Goal: Task Accomplishment & Management: Manage account settings

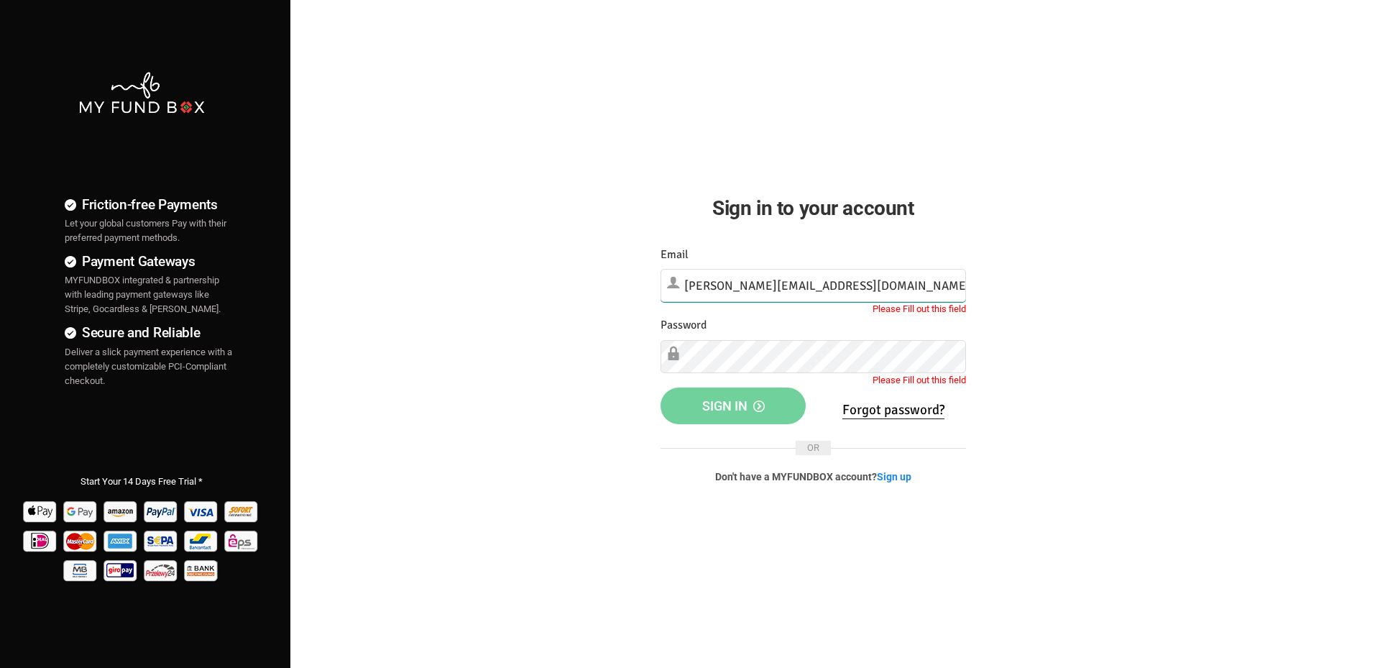
click at [852, 283] on input "[PERSON_NAME][EMAIL_ADDRESS][DOMAIN_NAME]" at bounding box center [814, 285] width 306 height 33
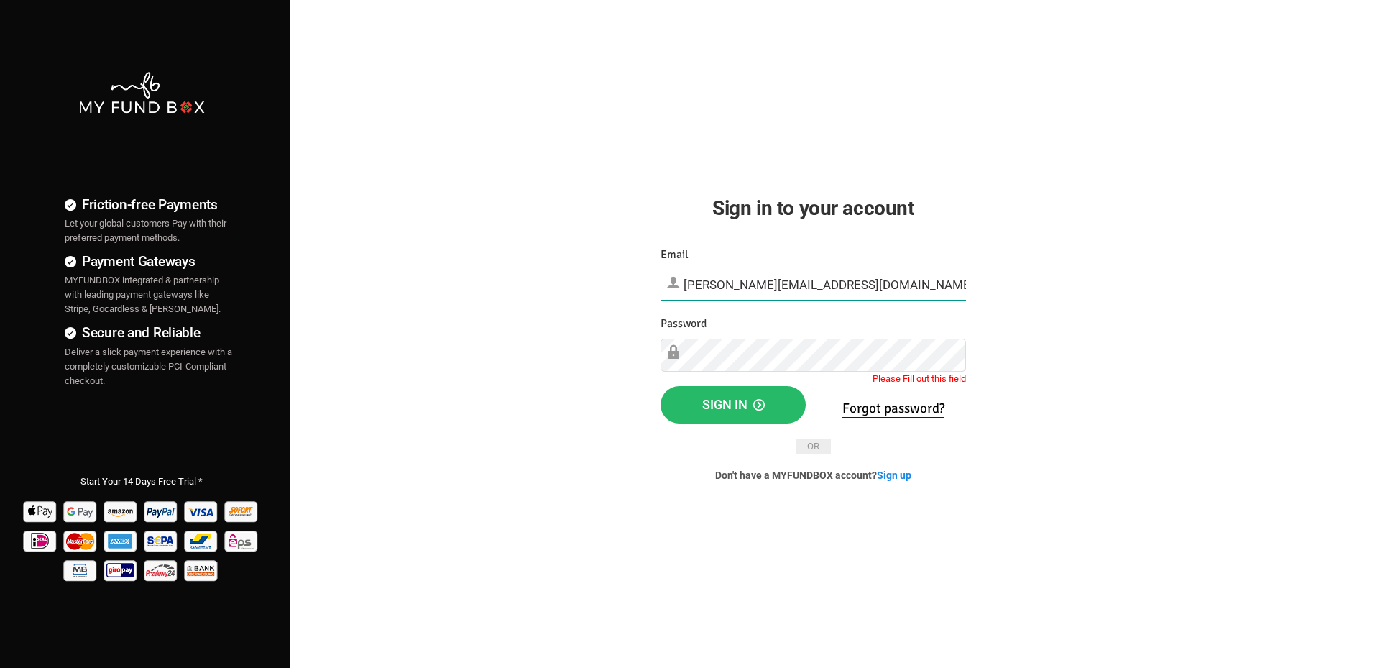
type input "[PERSON_NAME][EMAIL_ADDRESS][DOMAIN_NAME]"
click at [878, 238] on div "Something Went Wrong.Please close the browser and open again Your Donation info…" at bounding box center [813, 374] width 334 height 287
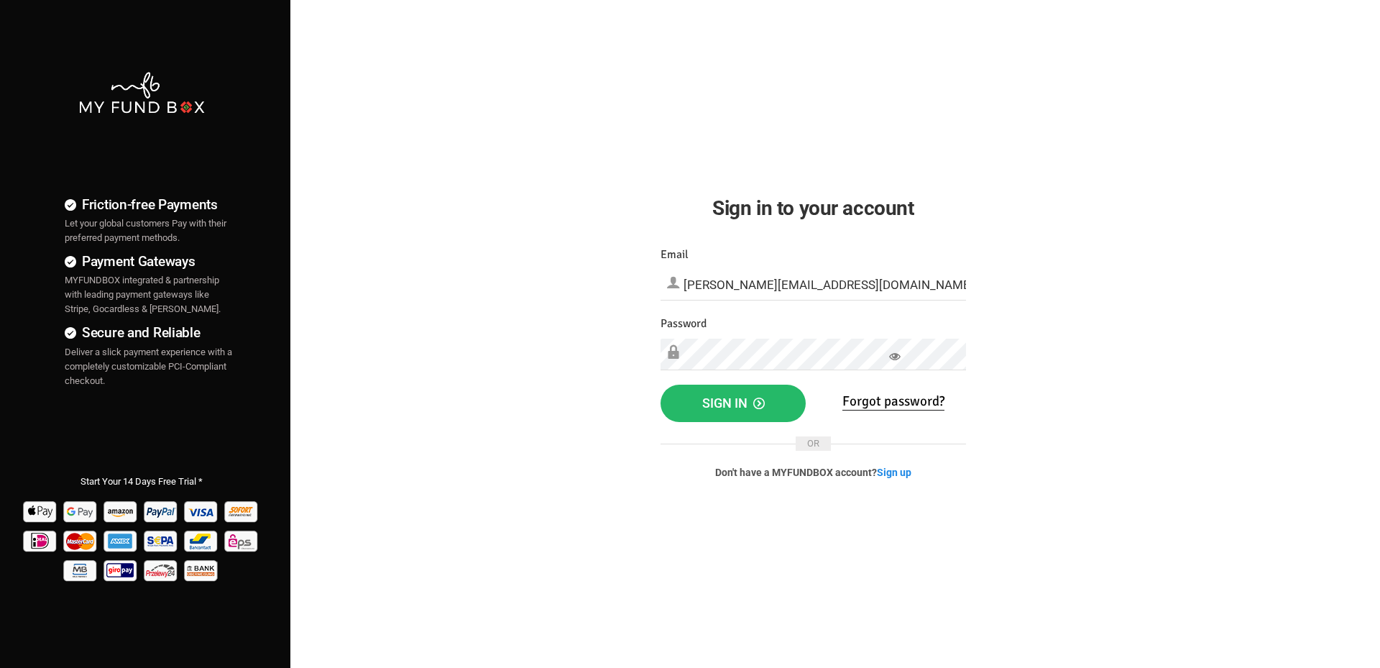
click at [896, 358] on icon at bounding box center [895, 357] width 12 height 12
click at [743, 405] on span "Sign in" at bounding box center [733, 402] width 63 height 15
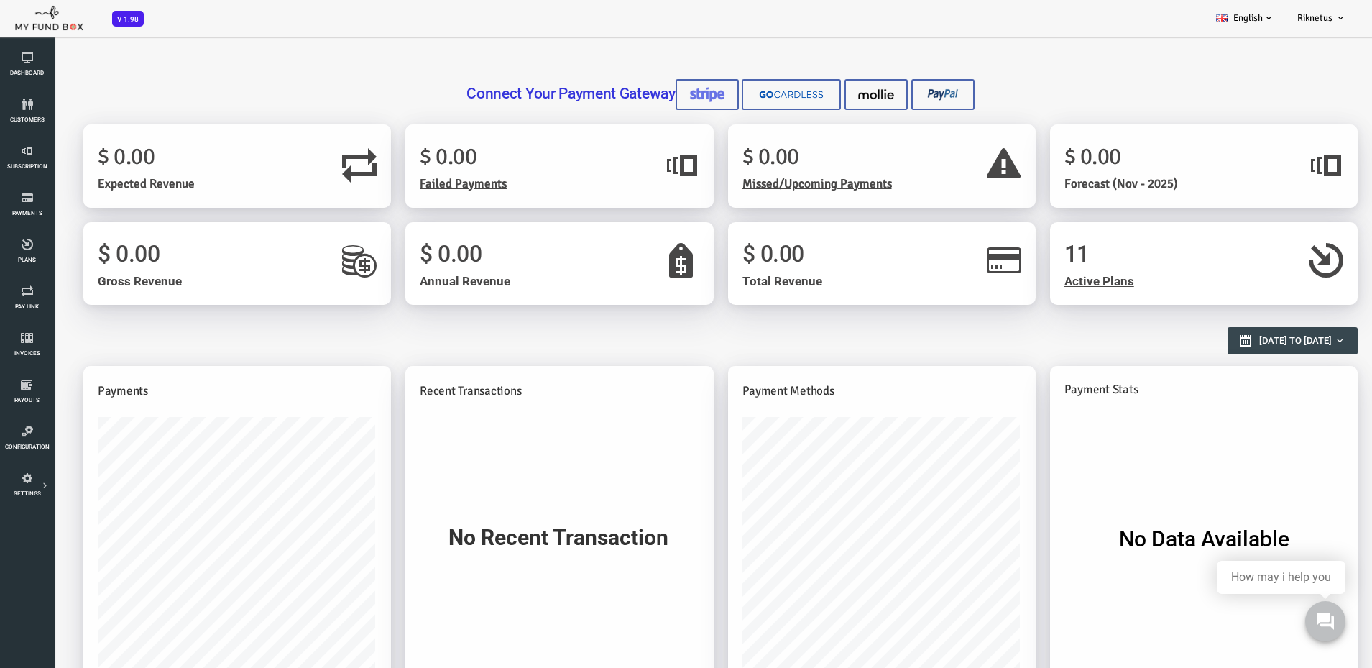
click at [740, 324] on h2 "Reports Overview" at bounding box center [659, 333] width 1260 height 25
click at [1042, 283] on span "Active Plans" at bounding box center [1045, 281] width 70 height 14
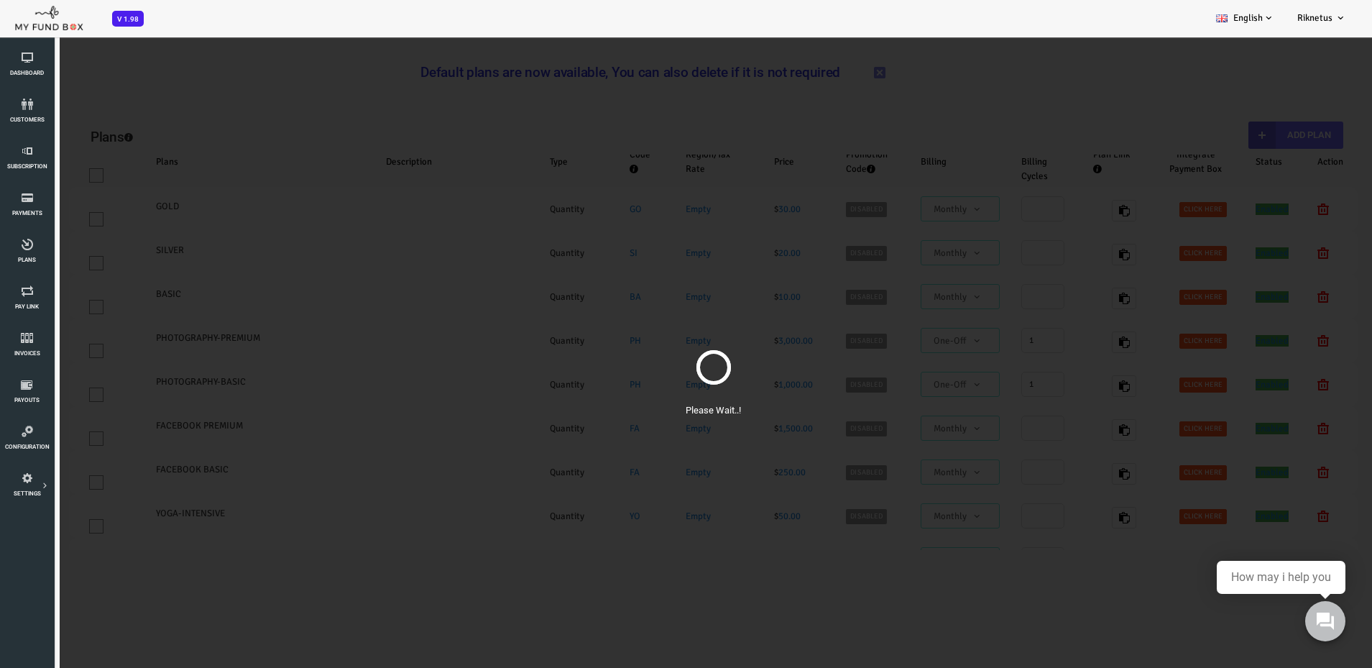
select select "100"
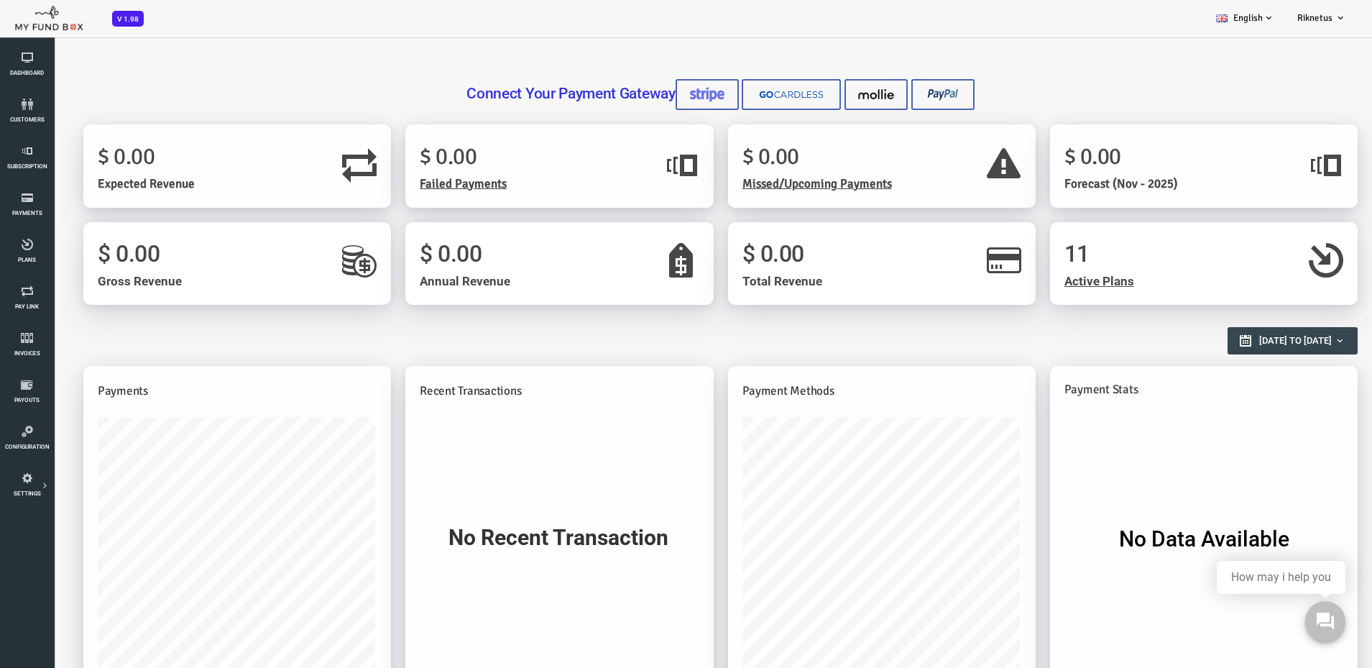
click at [457, 68] on div "Connect Your Payment Gateway" at bounding box center [666, 88] width 1275 height 60
click at [989, 84] on h3 "Connect Your Payment Gateway" at bounding box center [666, 94] width 1260 height 31
click at [242, 86] on h3 "Connect Your Payment Gateway" at bounding box center [666, 94] width 1260 height 31
click at [808, 98] on img at bounding box center [822, 94] width 36 height 15
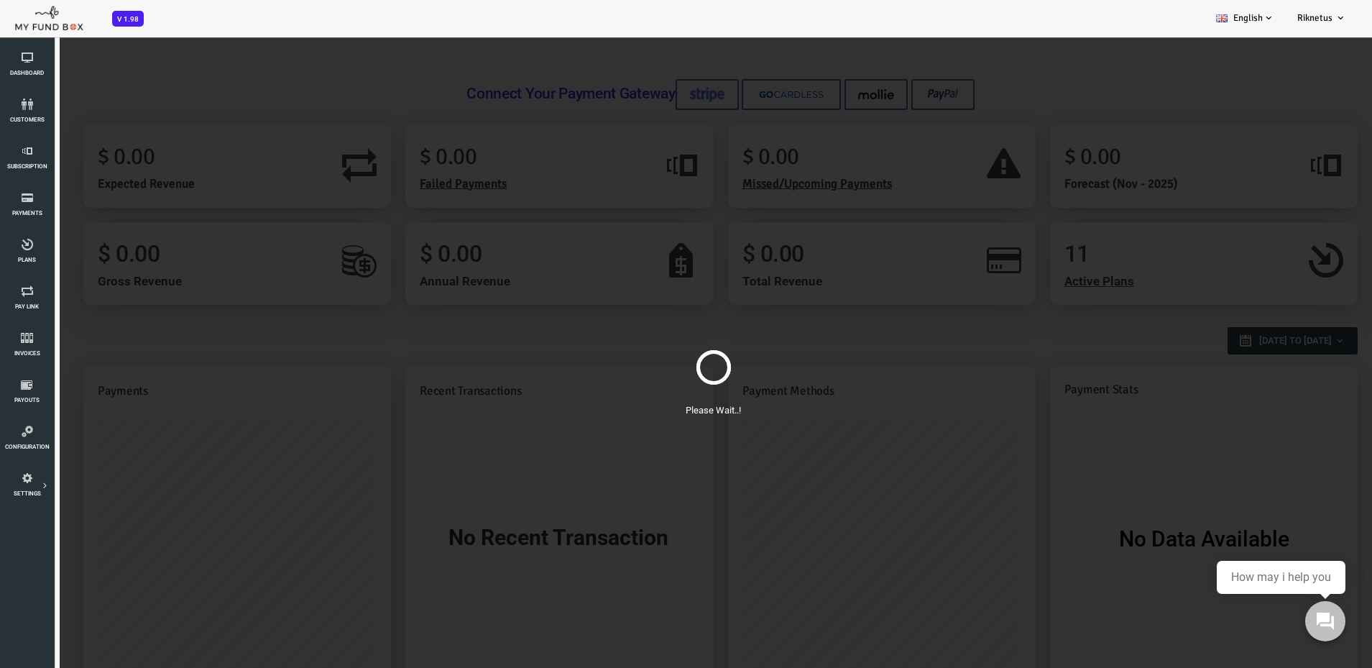
click at [486, 98] on div "Please Wait..!" at bounding box center [659, 370] width 1318 height 668
click at [698, 463] on div "Please Wait..!" at bounding box center [659, 370] width 1318 height 668
click at [386, 83] on div "Please Wait..!" at bounding box center [659, 370] width 1318 height 668
click at [1318, 617] on use at bounding box center [1325, 621] width 19 height 19
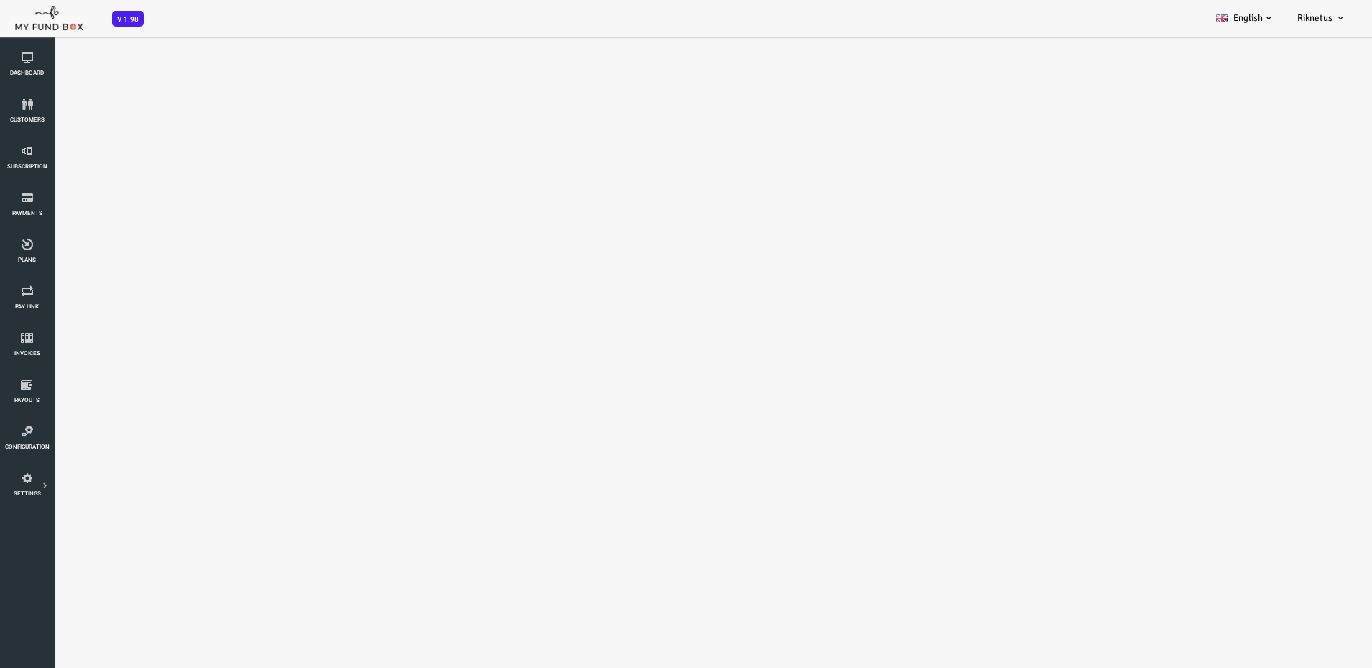
select select "100"
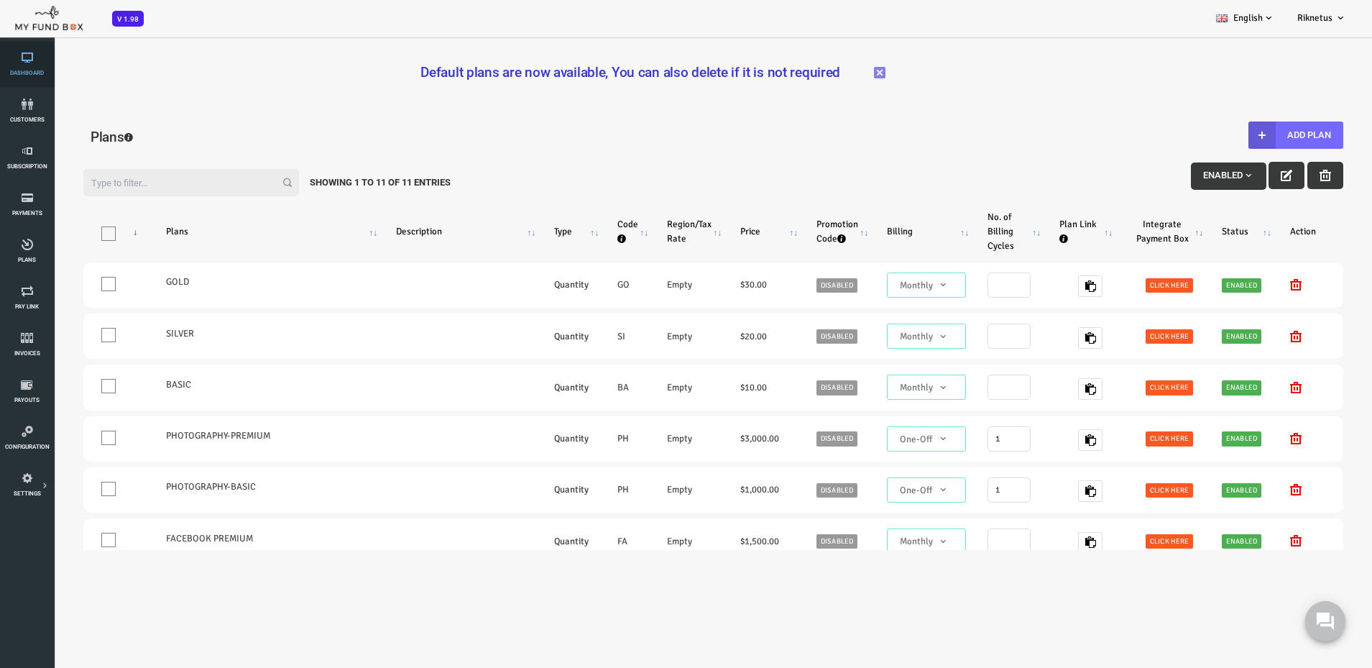
click at [34, 55] on icon at bounding box center [26, 58] width 45 height 12
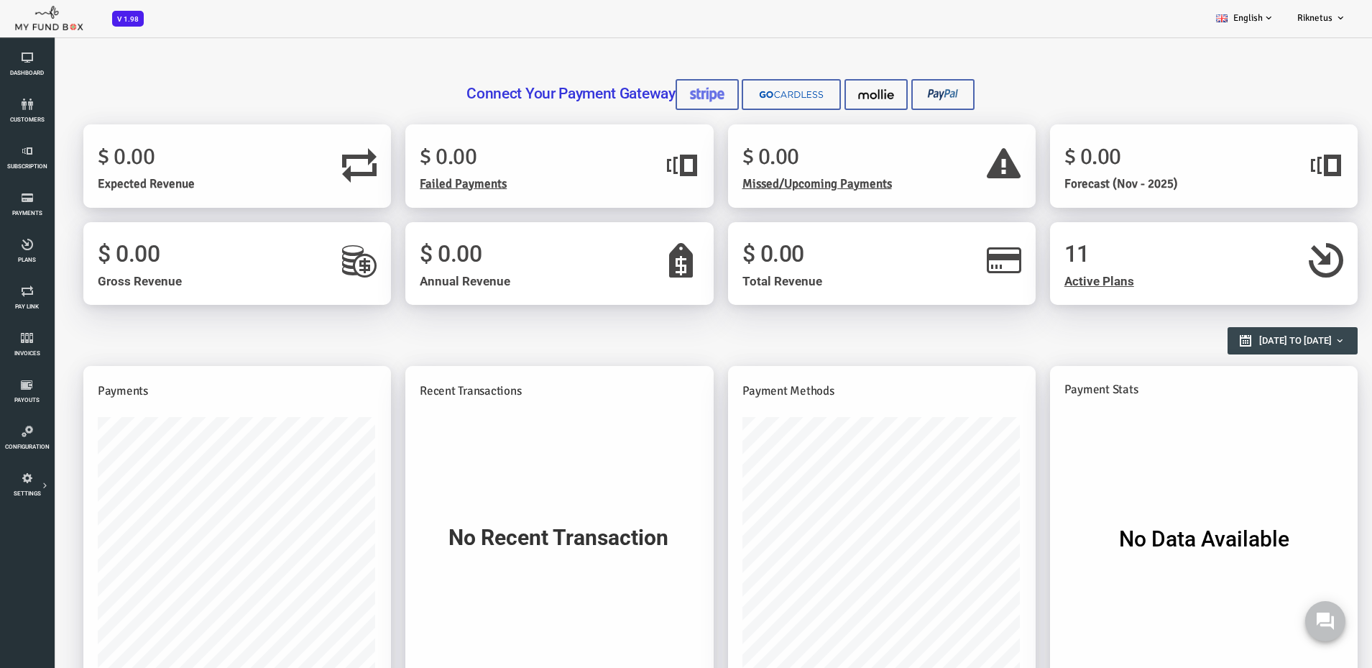
click at [262, 60] on div "Connect Your Payment Gateway" at bounding box center [666, 88] width 1275 height 60
click at [129, 101] on h3 "Connect Your Payment Gateway" at bounding box center [666, 94] width 1260 height 31
drag, startPoint x: 407, startPoint y: 94, endPoint x: 615, endPoint y: 92, distance: 207.8
click at [615, 92] on h3 "Connect Your Payment Gateway" at bounding box center [666, 94] width 1260 height 31
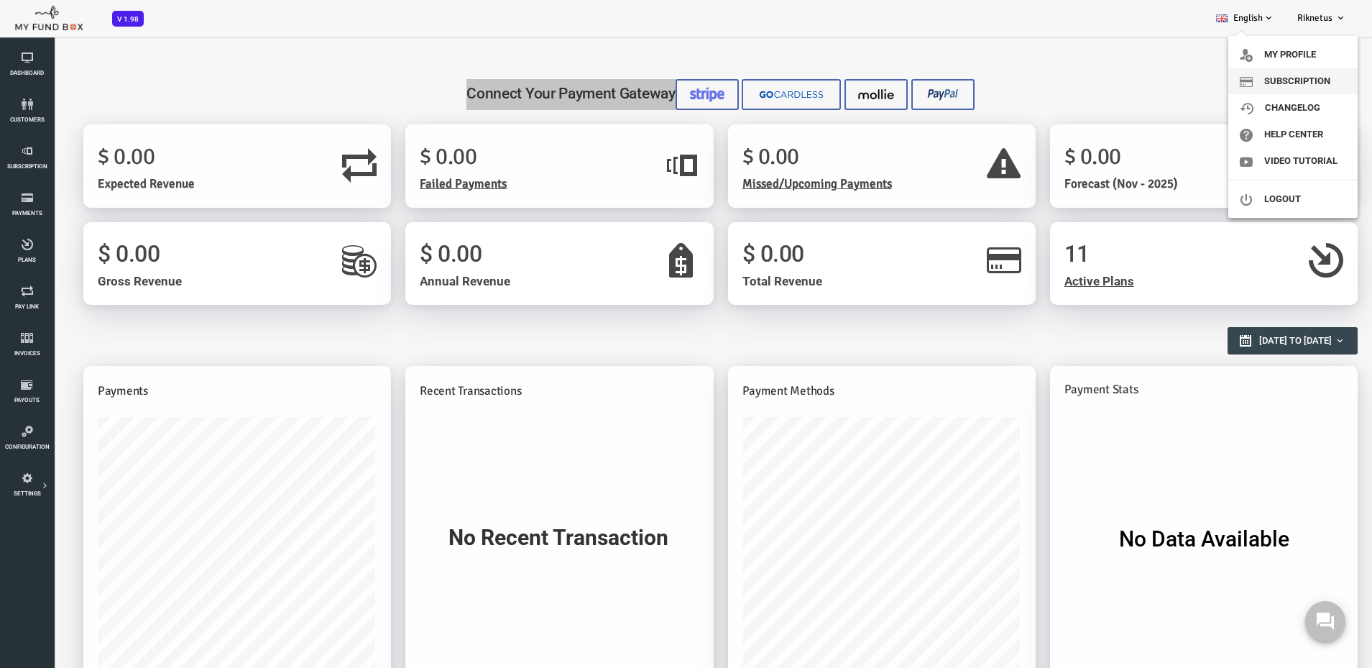
drag, startPoint x: 1323, startPoint y: 16, endPoint x: 1303, endPoint y: 91, distance: 78.1
click at [1303, 36] on li "Riknetus My profile Subscription ChangeLog Help Center Video Tutorial Logout" at bounding box center [1322, 18] width 72 height 36
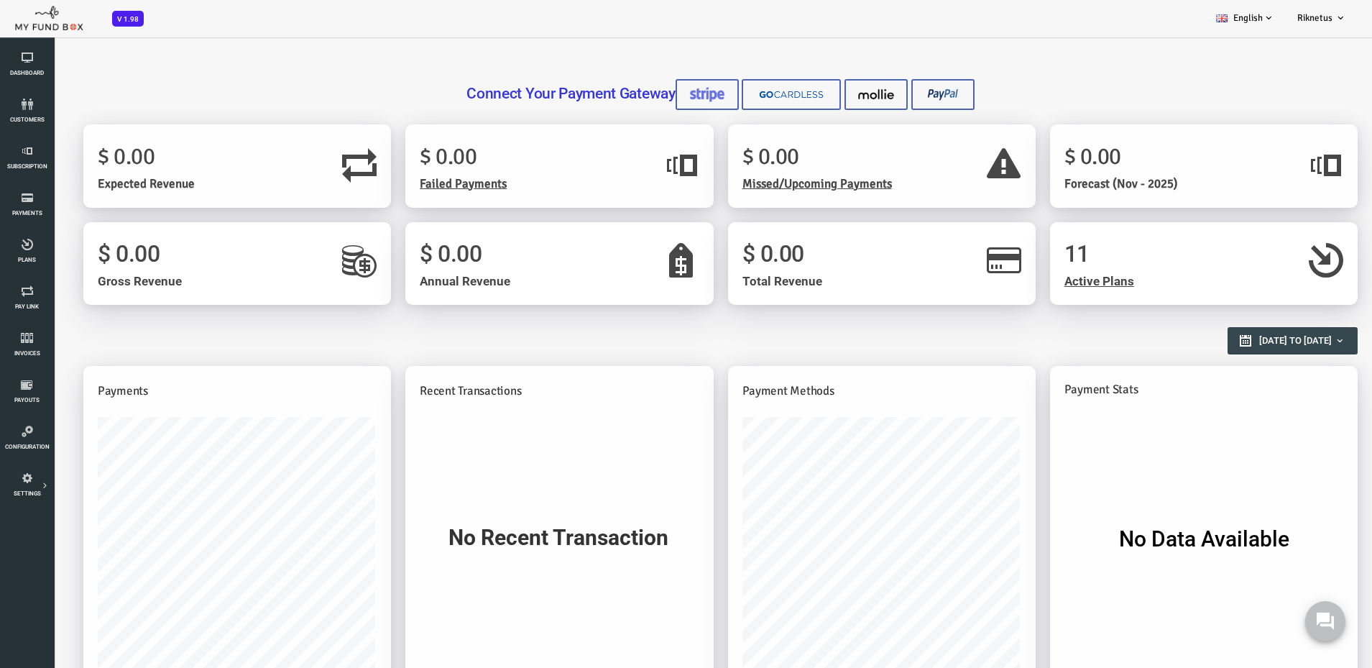
click at [1051, 70] on div "Connect Your Payment Gateway" at bounding box center [666, 88] width 1275 height 60
click at [25, 239] on icon at bounding box center [26, 245] width 45 height 12
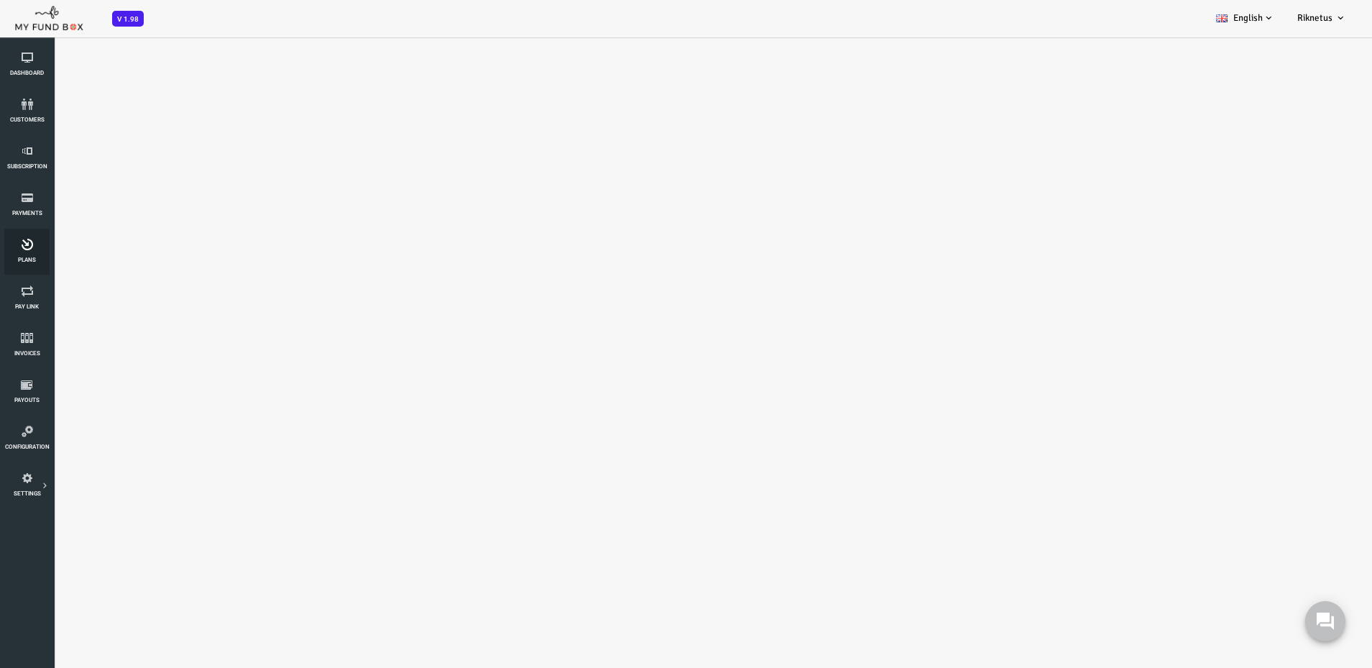
select select "100"
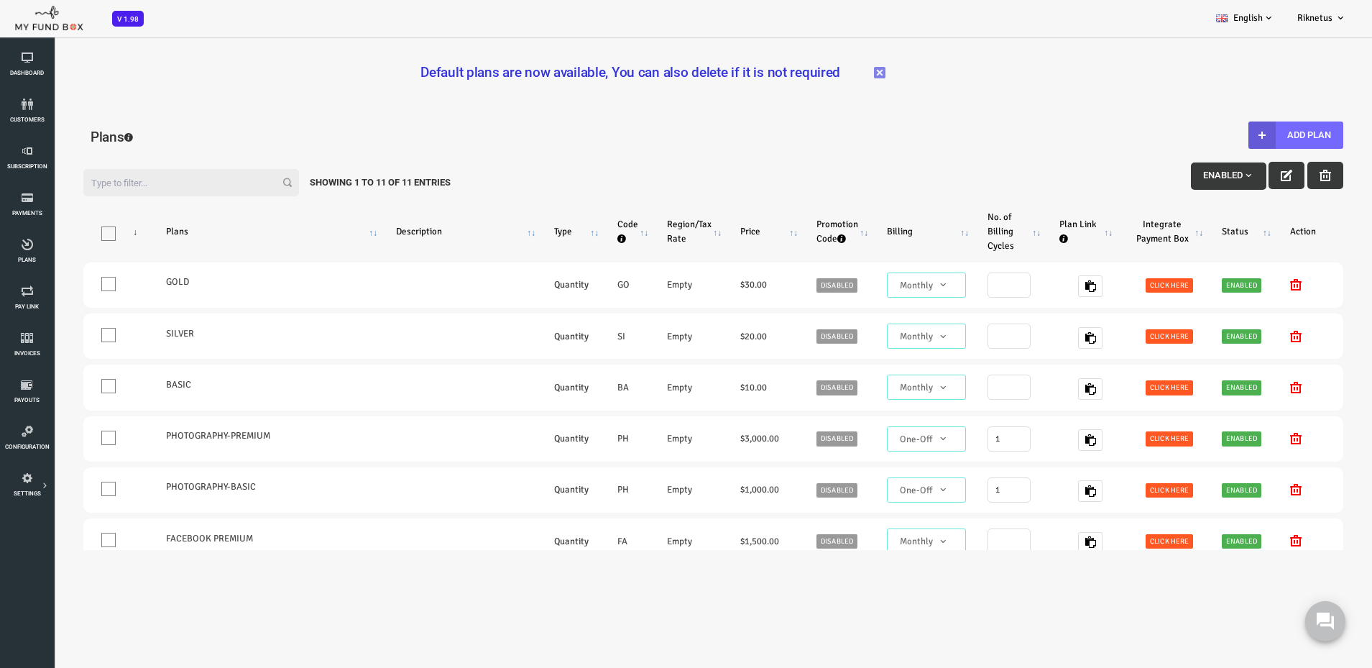
click at [618, 164] on div "Filter: Enabled Showing 1 to 11 of 11 Entries" at bounding box center [658, 179] width 1289 height 49
click at [673, 120] on div "Plans" at bounding box center [659, 139] width 1246 height 47
click at [22, 144] on link "Subscription" at bounding box center [26, 158] width 45 height 46
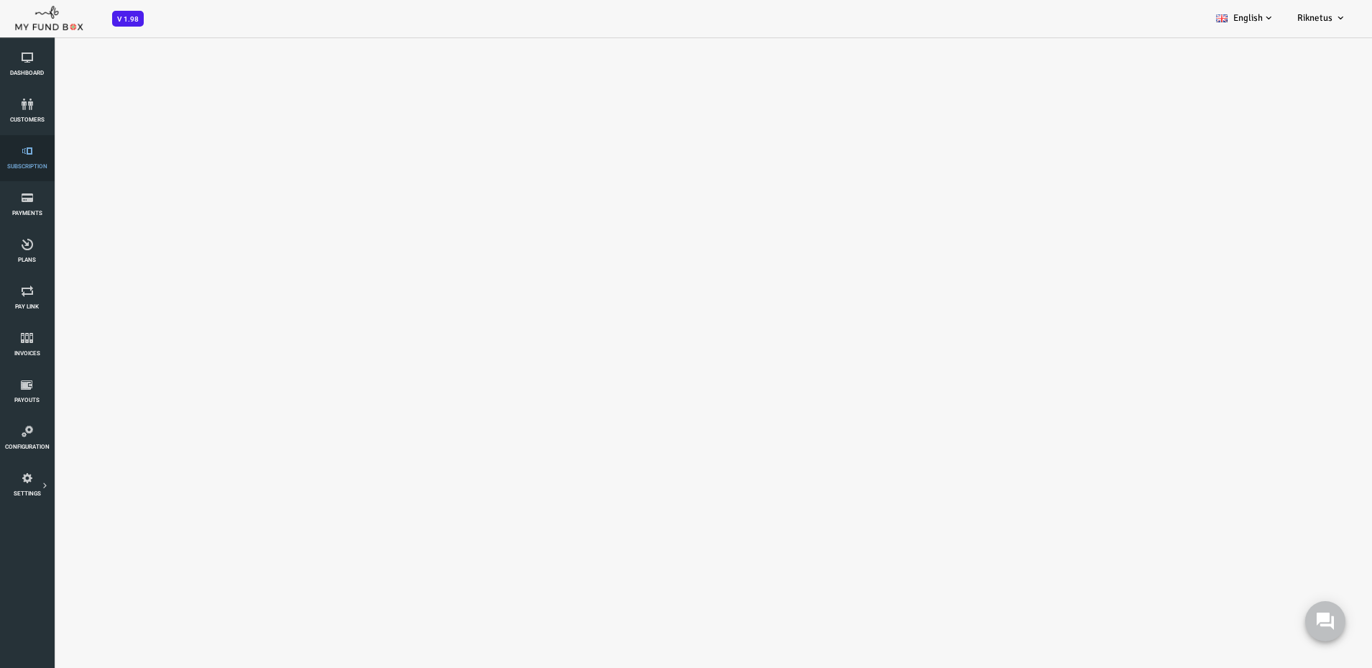
select select "100"
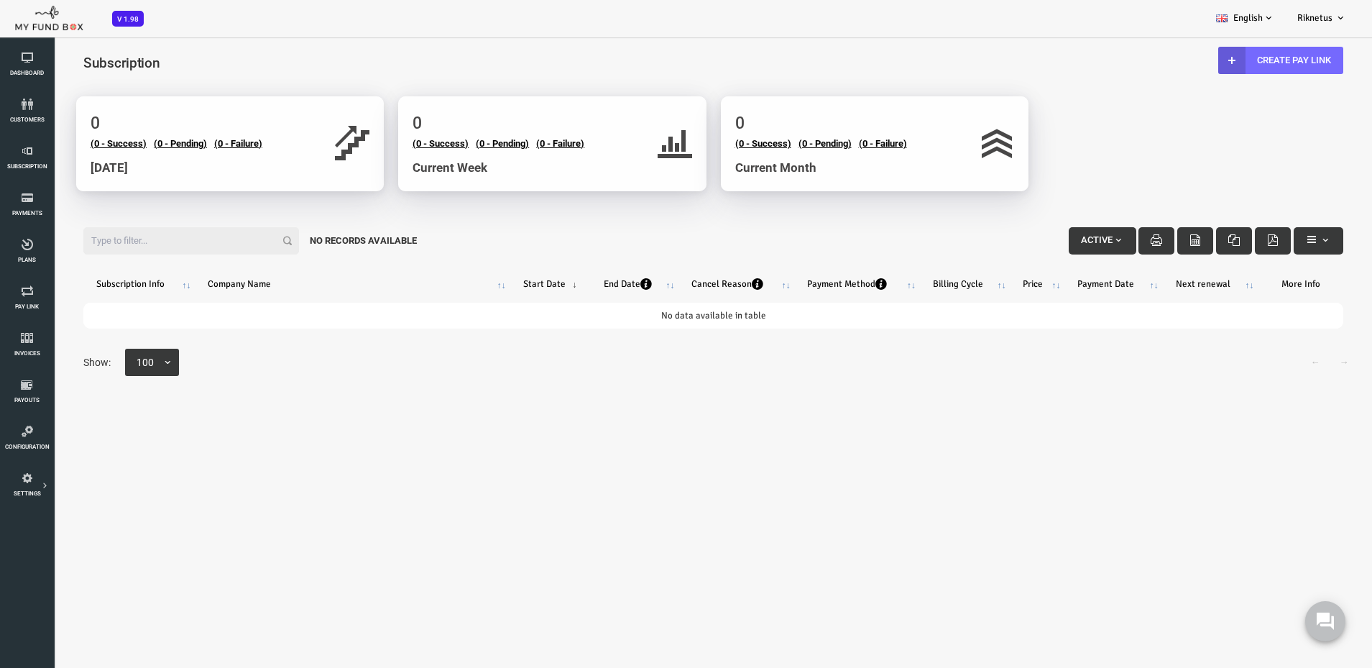
click at [433, 220] on div "Filter: Active No records available" at bounding box center [658, 241] width 1289 height 56
click at [39, 55] on icon at bounding box center [26, 58] width 45 height 12
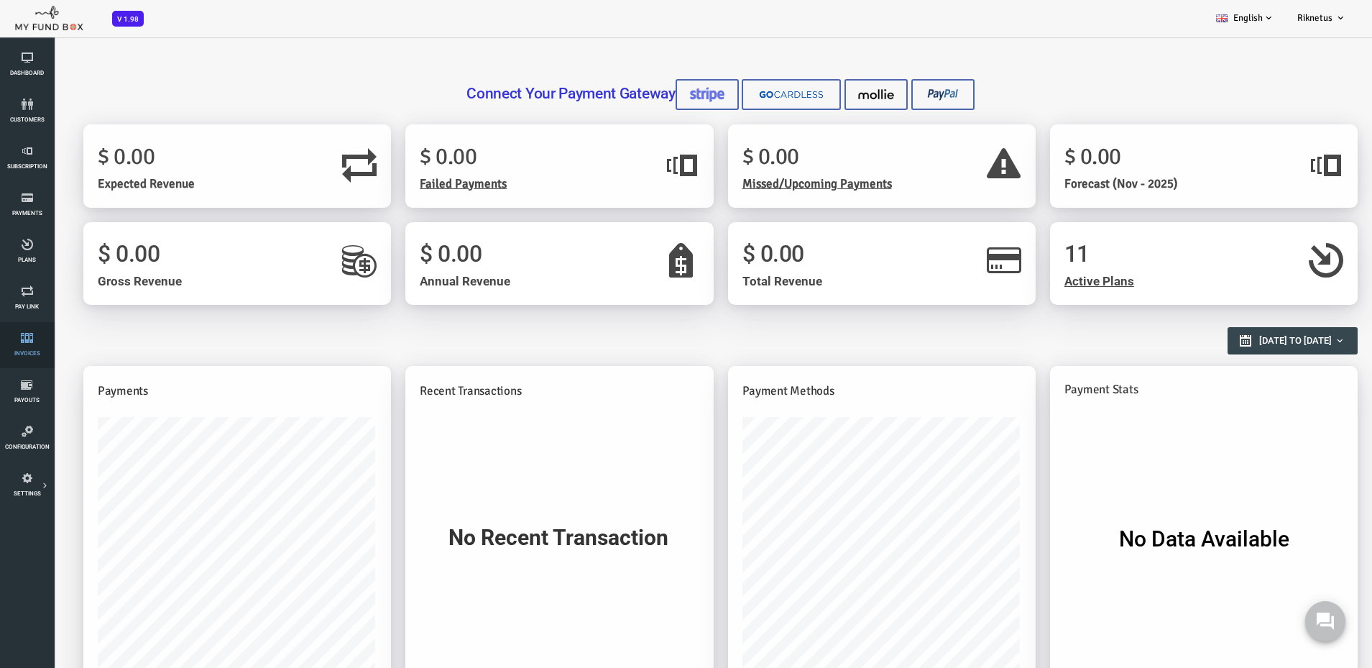
click at [23, 346] on link "Invoices" at bounding box center [26, 345] width 45 height 46
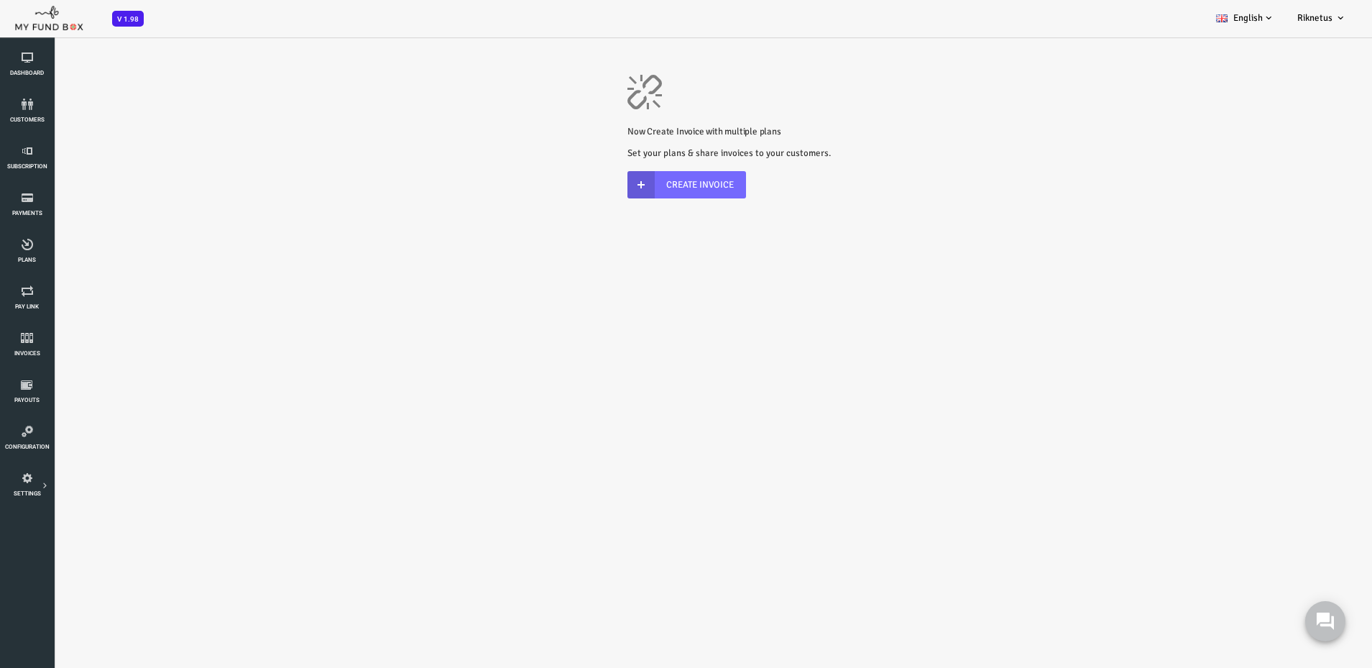
click at [377, 144] on div "× Now Create Invoice with multiple plans Set your plans & share invoices to you…" at bounding box center [659, 131] width 1318 height 191
click at [286, 107] on div "× Now Create Invoice with multiple plans Set your plans & share invoices to you…" at bounding box center [659, 131] width 1318 height 191
click at [745, 340] on body "Subscriber not found Beneficiary Not Found Partner Not Found!!!! Please Fill ou…" at bounding box center [659, 370] width 1318 height 668
click at [21, 385] on icon at bounding box center [26, 385] width 45 height 12
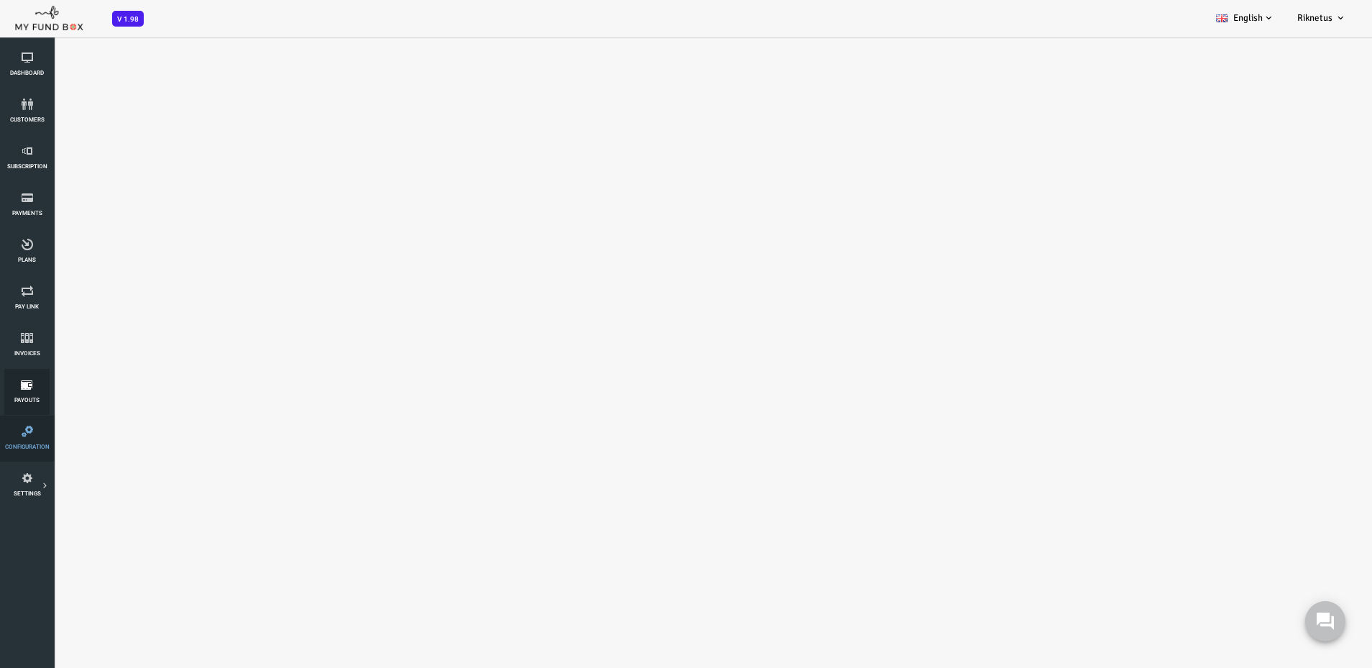
select select "100"
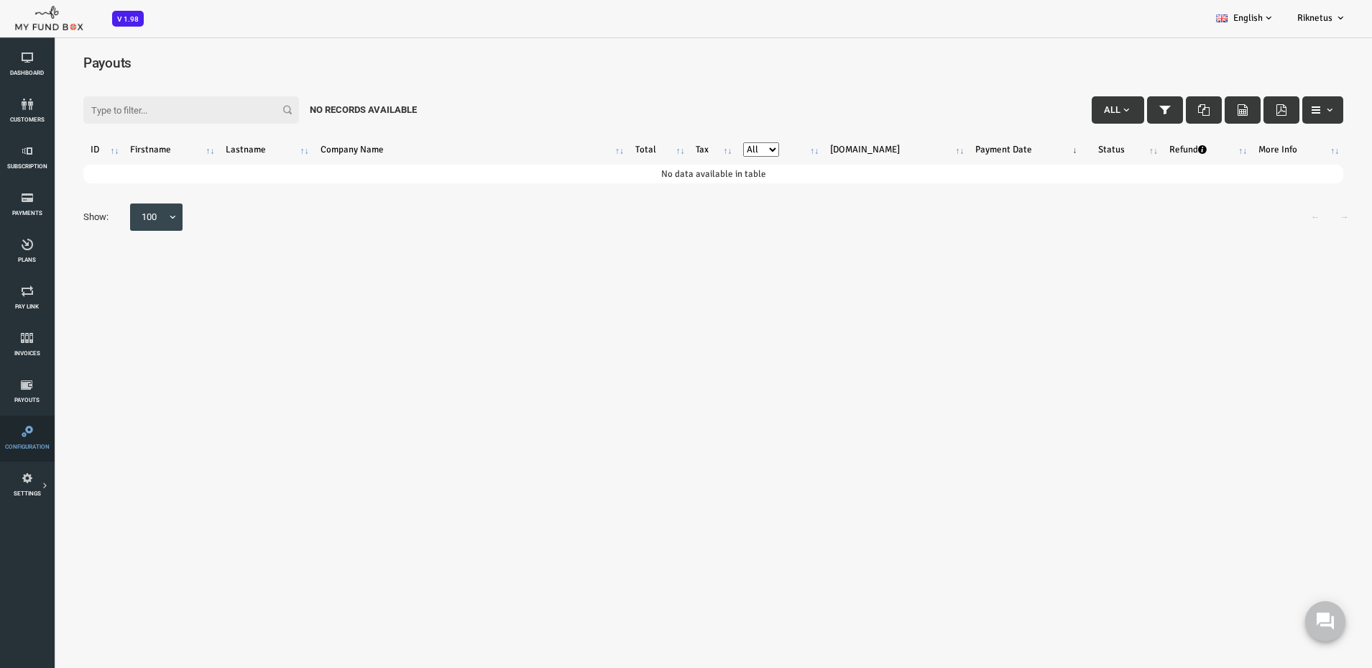
click at [33, 428] on icon at bounding box center [26, 432] width 45 height 12
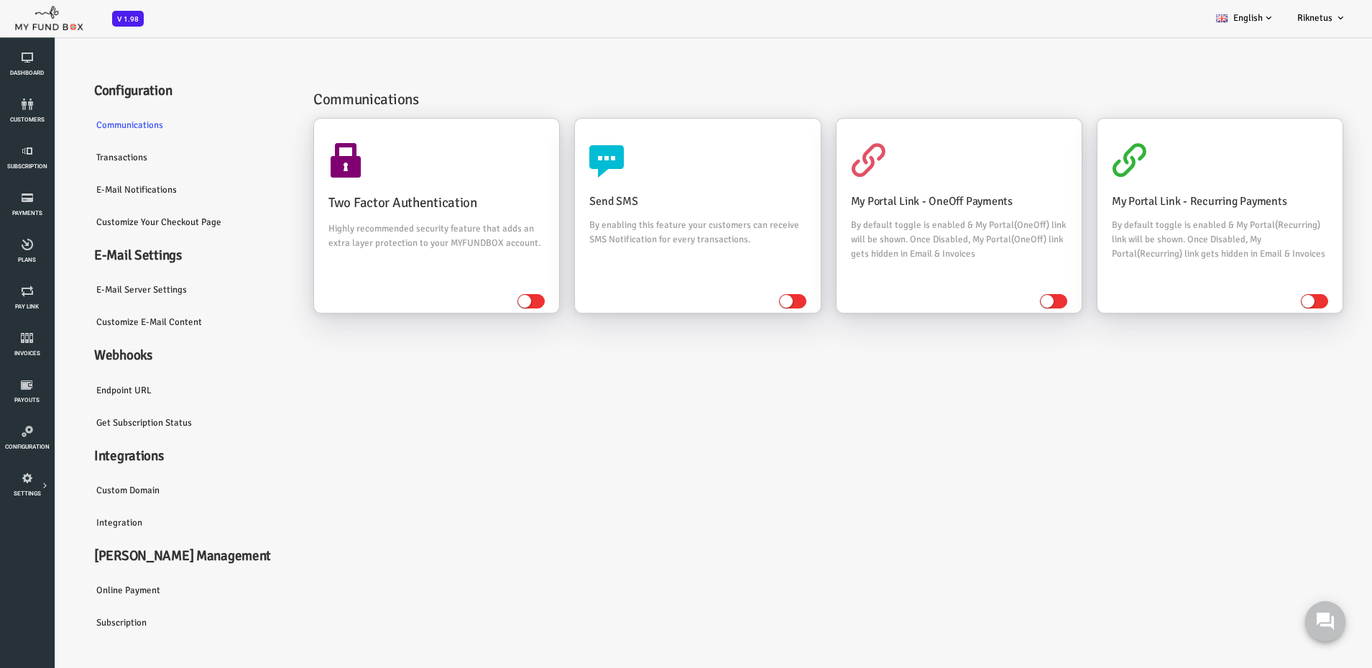
click at [349, 442] on div "Communications Two Factor Authentication Highly recommended security feature th…" at bounding box center [766, 352] width 1045 height 574
click at [60, 532] on link "Integration" at bounding box center [137, 522] width 216 height 33
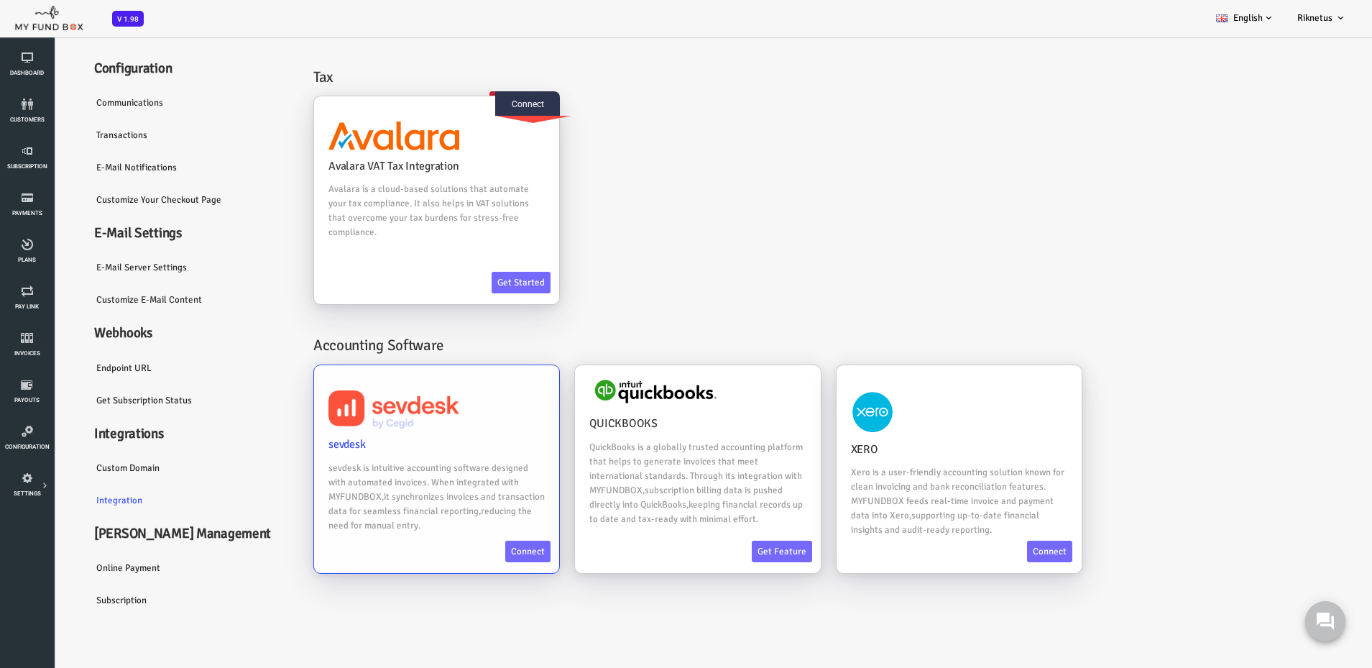
scroll to position [40, 0]
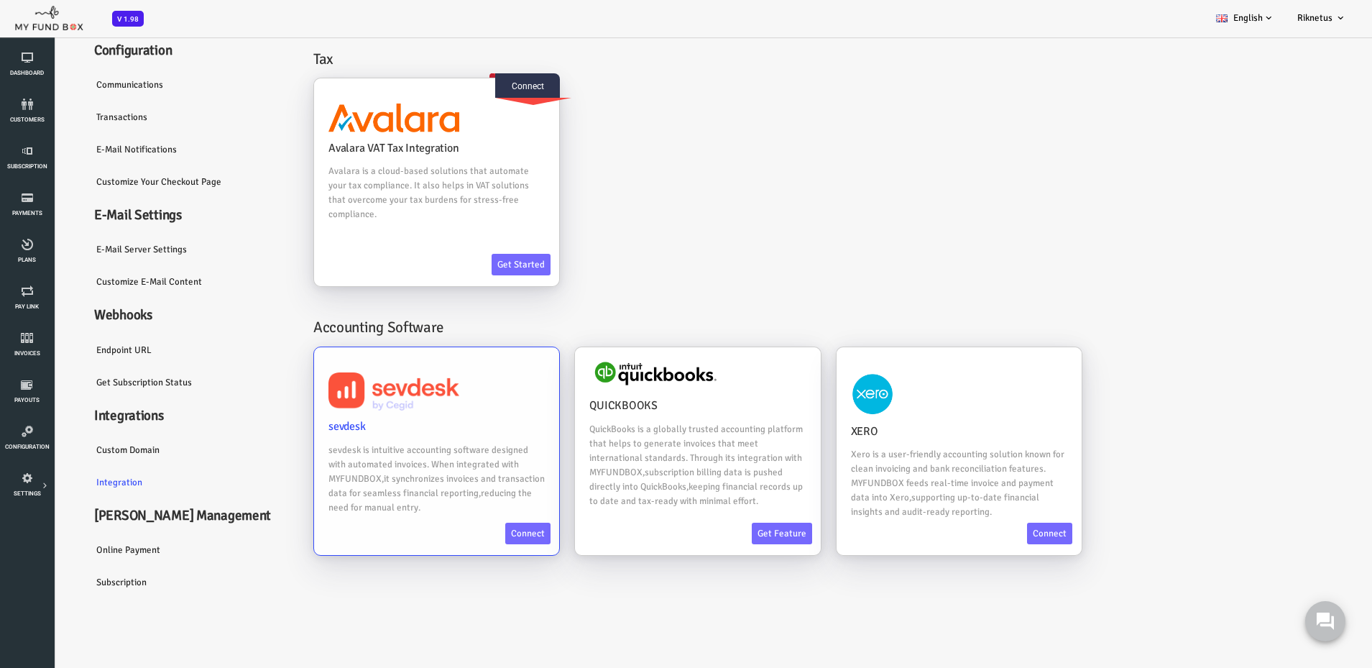
drag, startPoint x: 359, startPoint y: 477, endPoint x: 386, endPoint y: 504, distance: 38.1
click at [386, 504] on p "sevdesk is intuitive accounting software designed with automated invoices. When…" at bounding box center [382, 479] width 216 height 72
click at [360, 456] on p "sevdesk is intuitive accounting software designed with automated invoices. When…" at bounding box center [382, 479] width 216 height 72
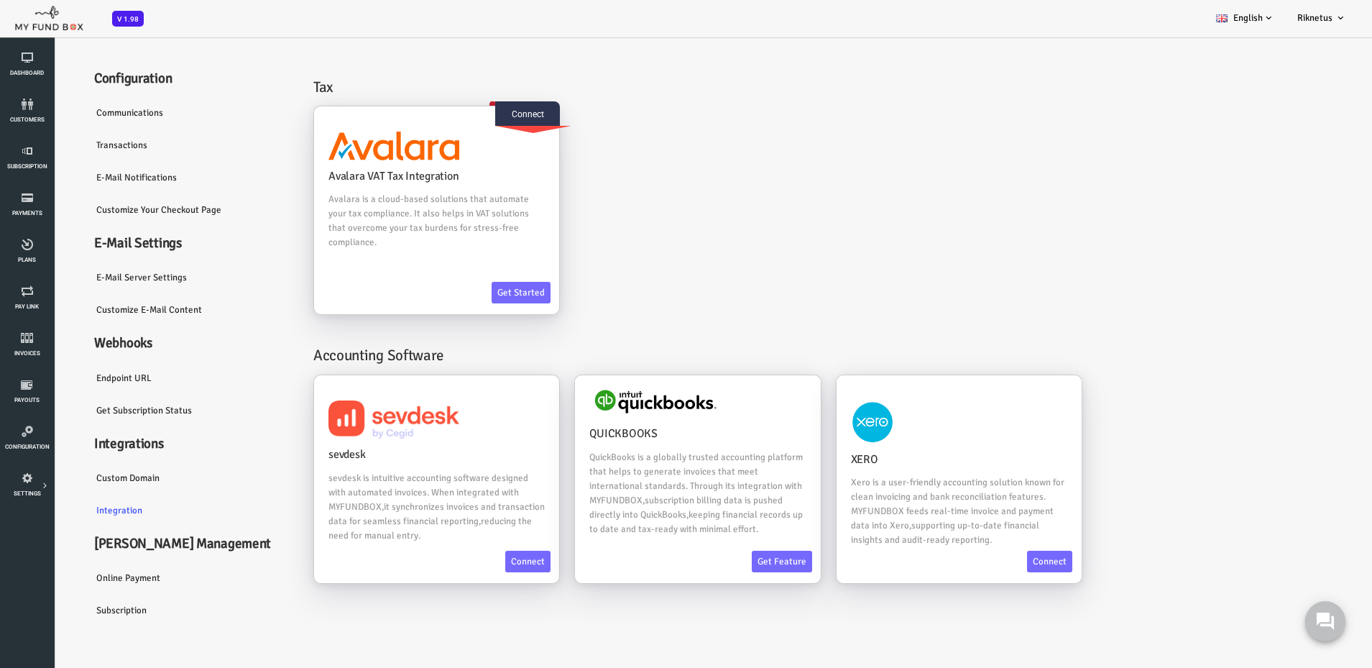
scroll to position [0, 0]
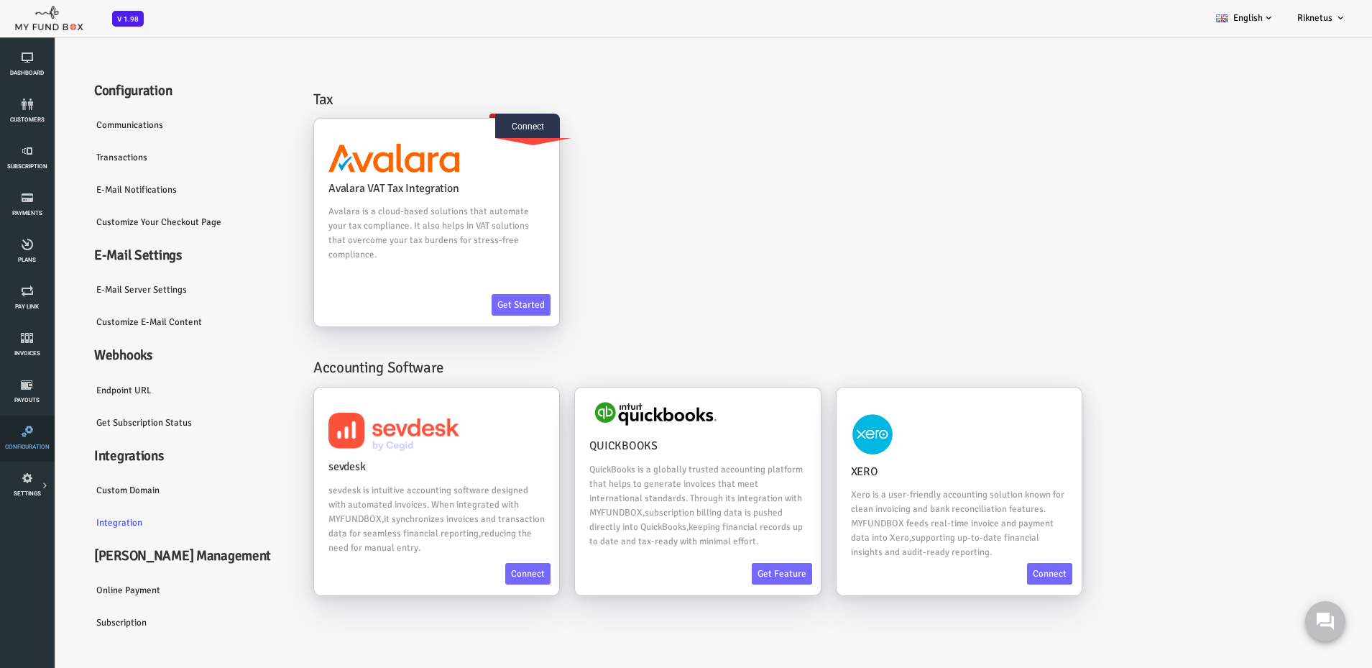
click at [32, 428] on icon at bounding box center [26, 432] width 45 height 12
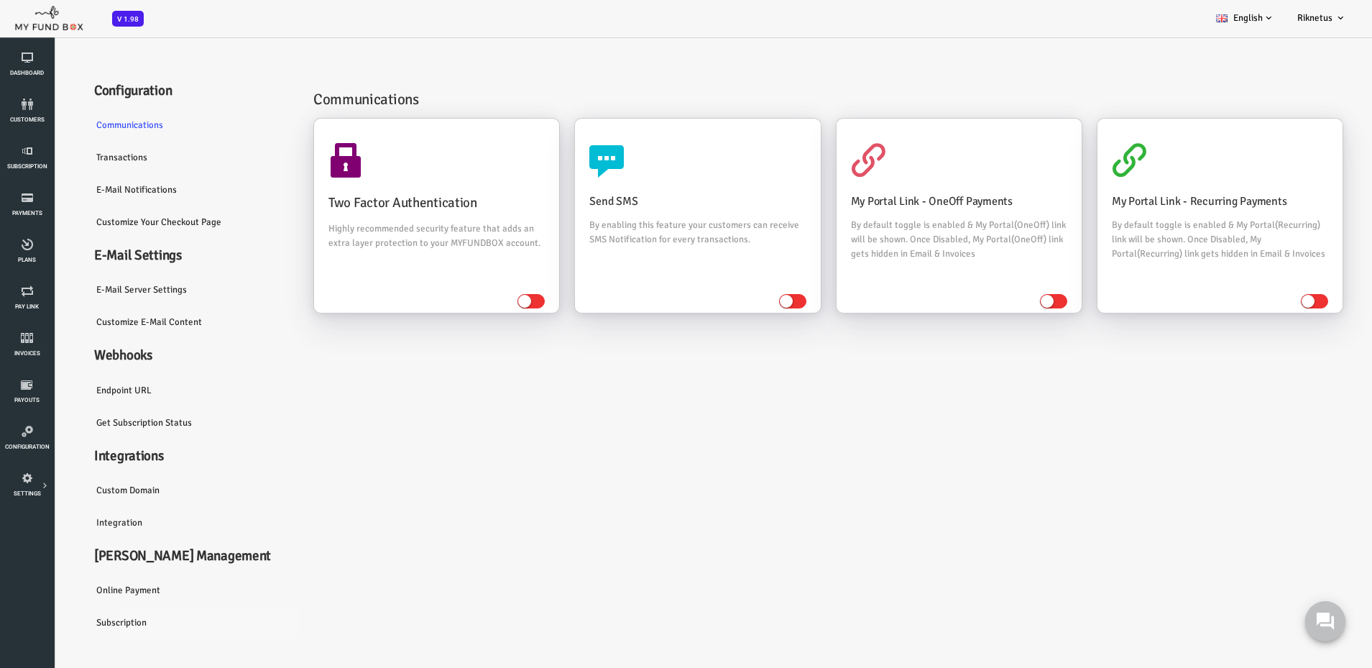
click at [97, 623] on link "Subscription" at bounding box center [137, 622] width 216 height 33
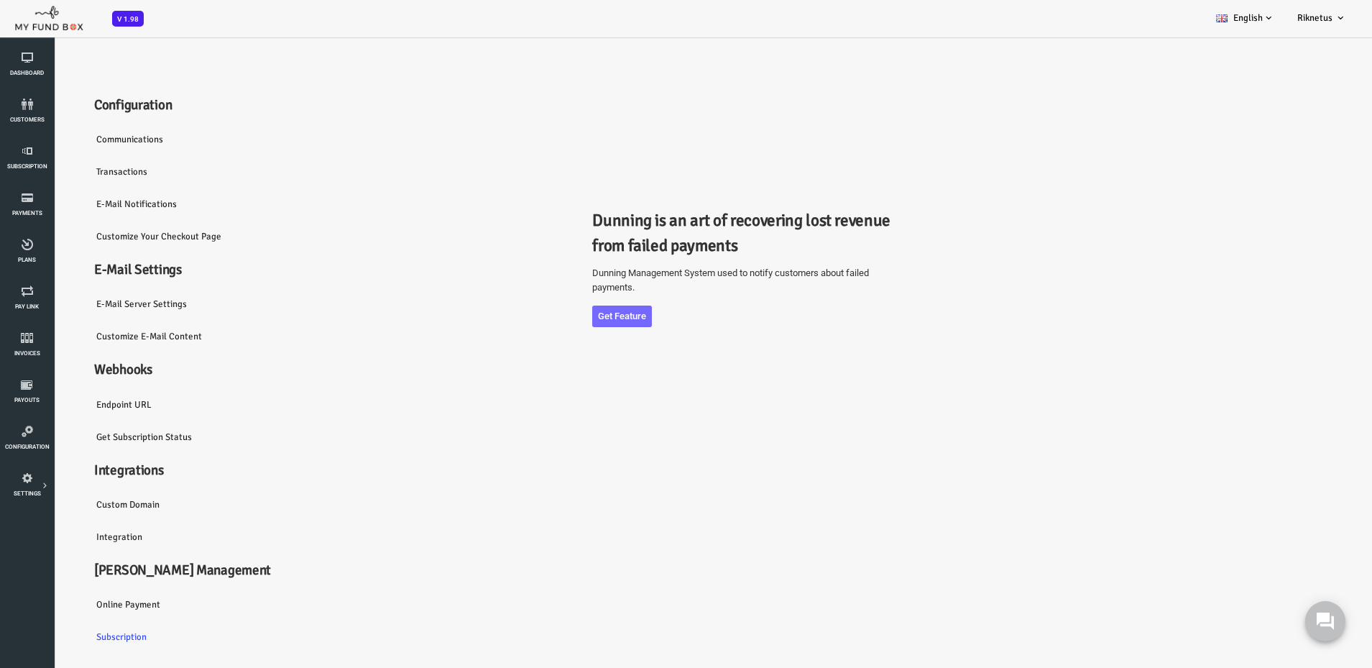
click at [74, 607] on link "Online payment" at bounding box center [137, 604] width 216 height 33
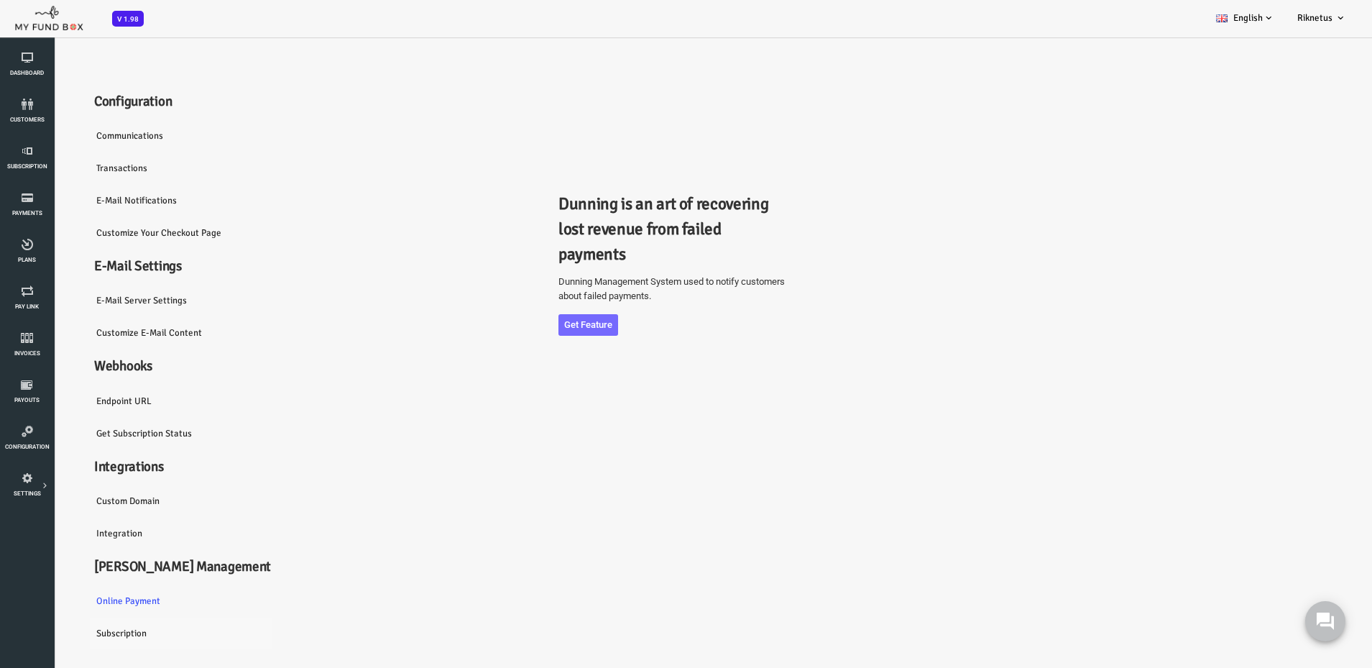
click at [67, 633] on link "Subscription" at bounding box center [137, 633] width 216 height 33
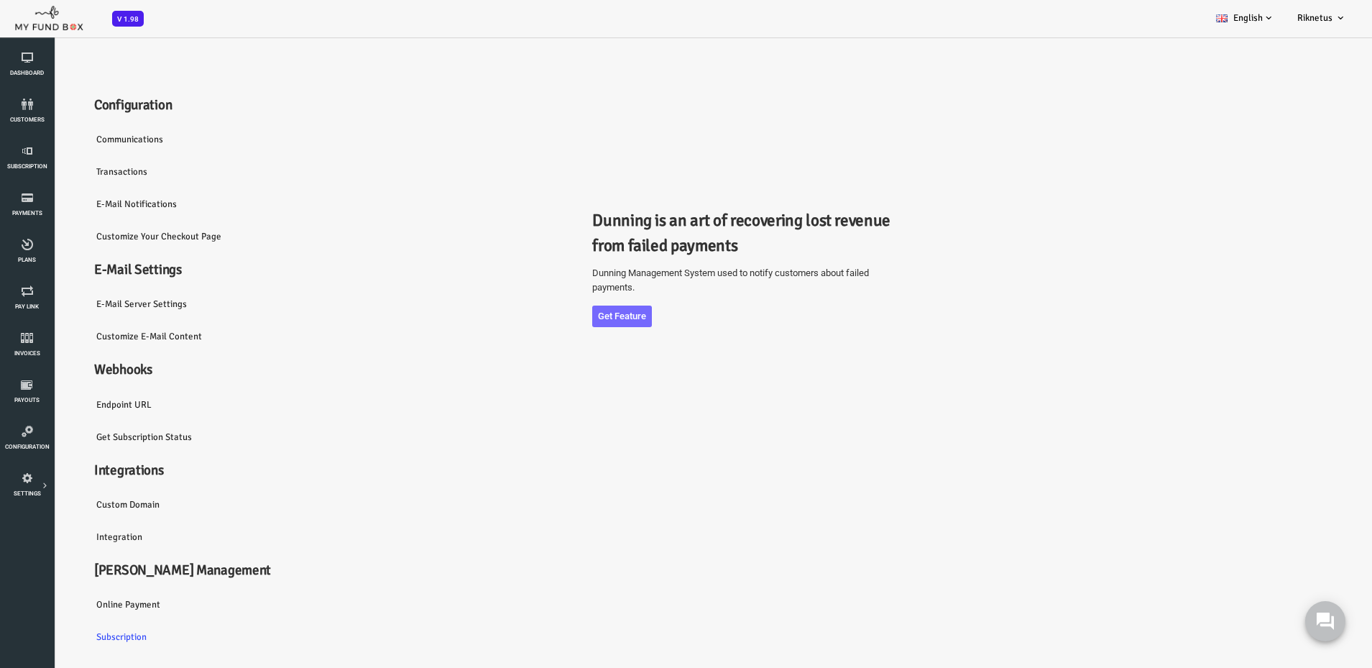
click at [65, 536] on link "Integration" at bounding box center [137, 536] width 216 height 33
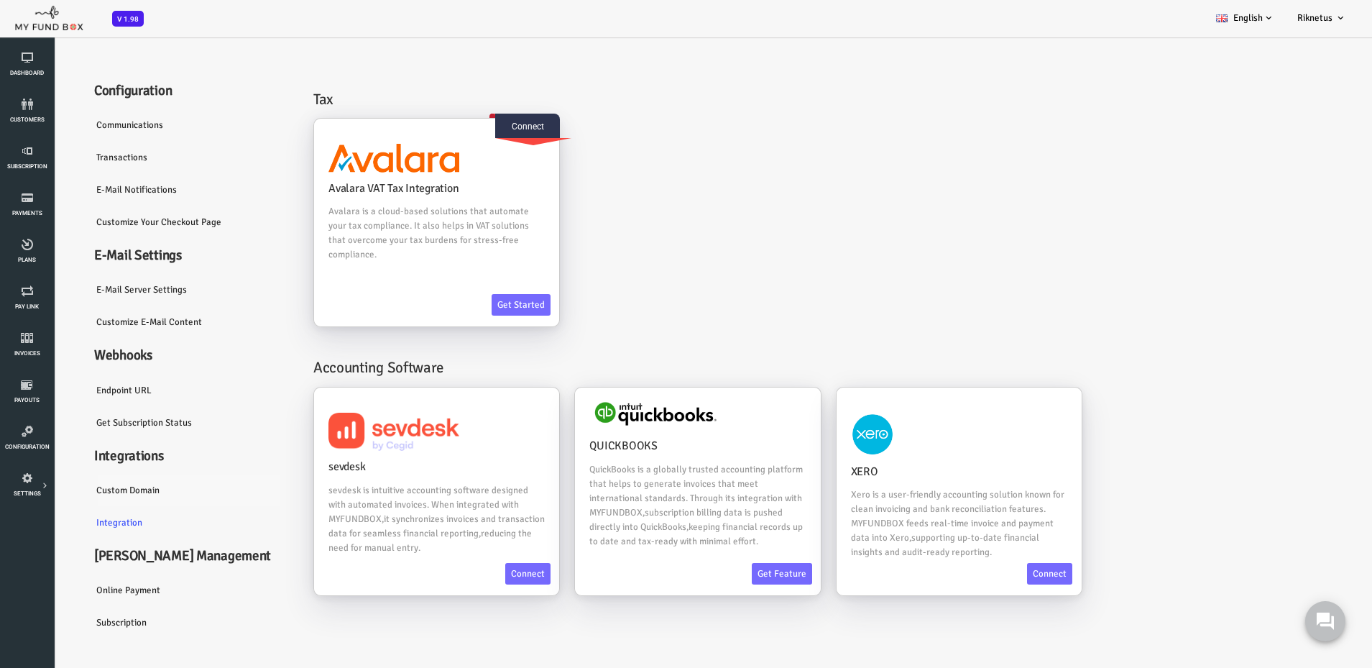
click at [75, 487] on link "Custom Domain" at bounding box center [137, 490] width 216 height 33
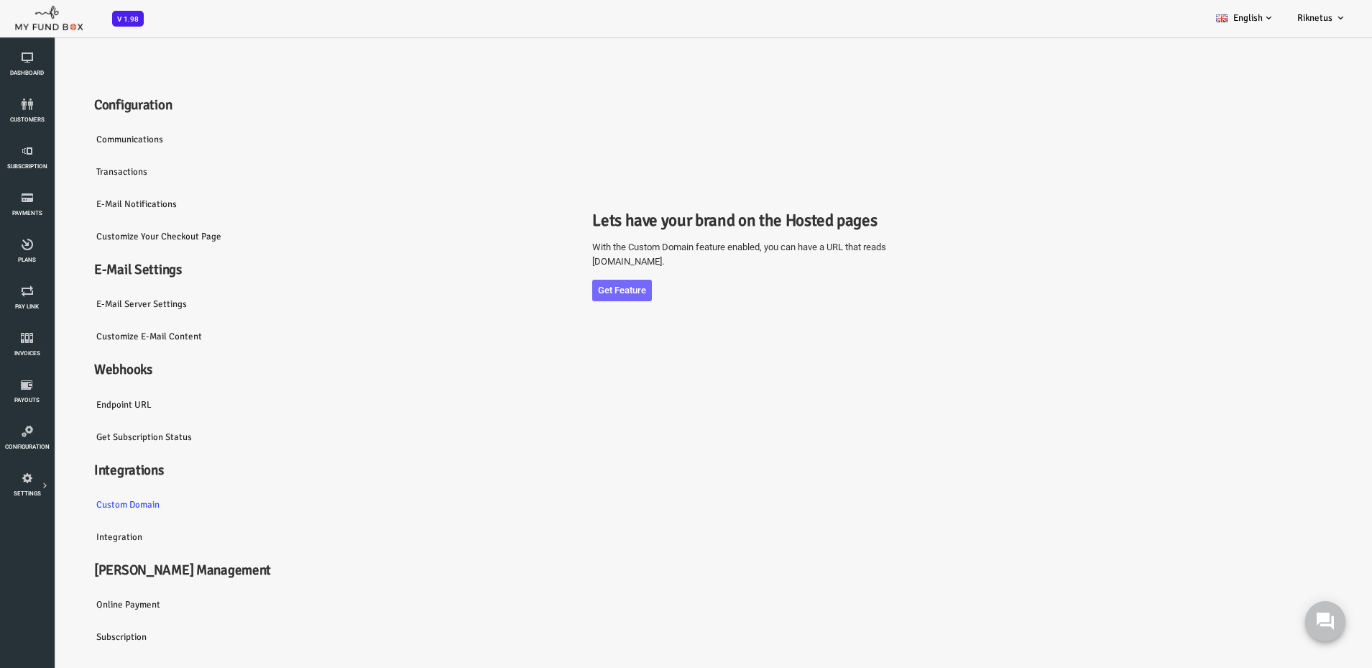
click at [70, 433] on link "Get Subscription Status" at bounding box center [137, 437] width 216 height 33
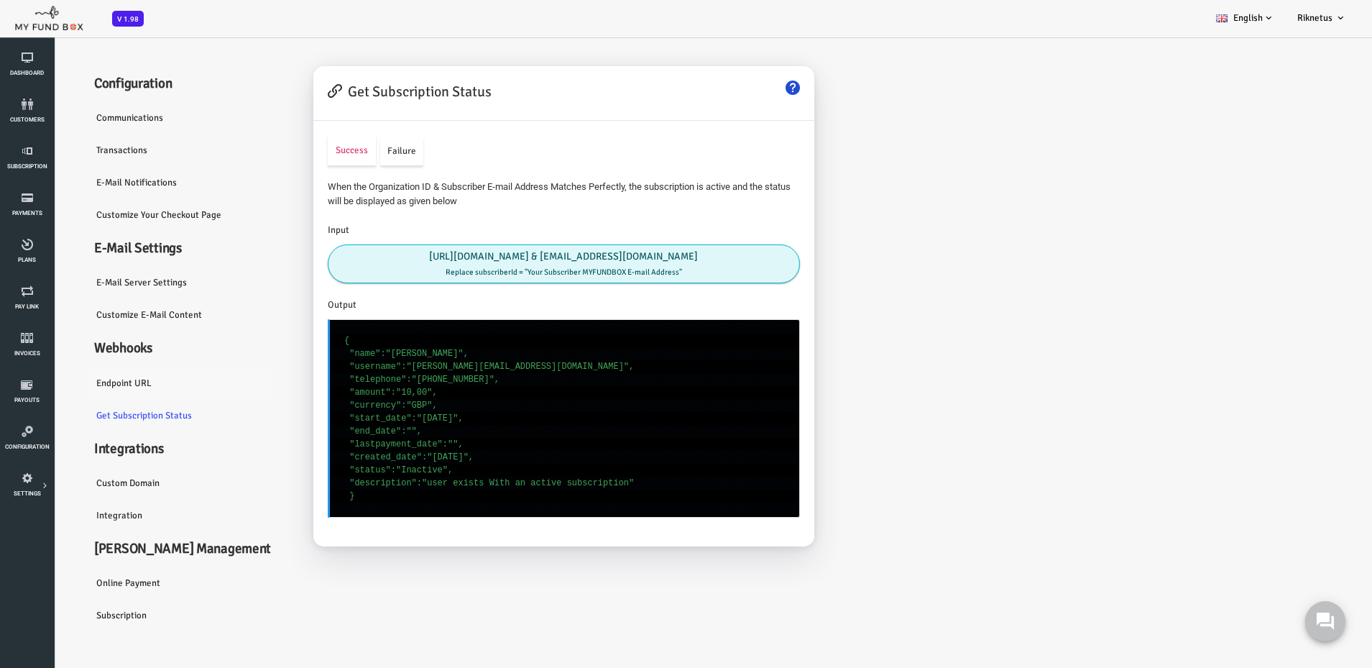
click at [64, 385] on link "Endpoint URL" at bounding box center [137, 383] width 216 height 33
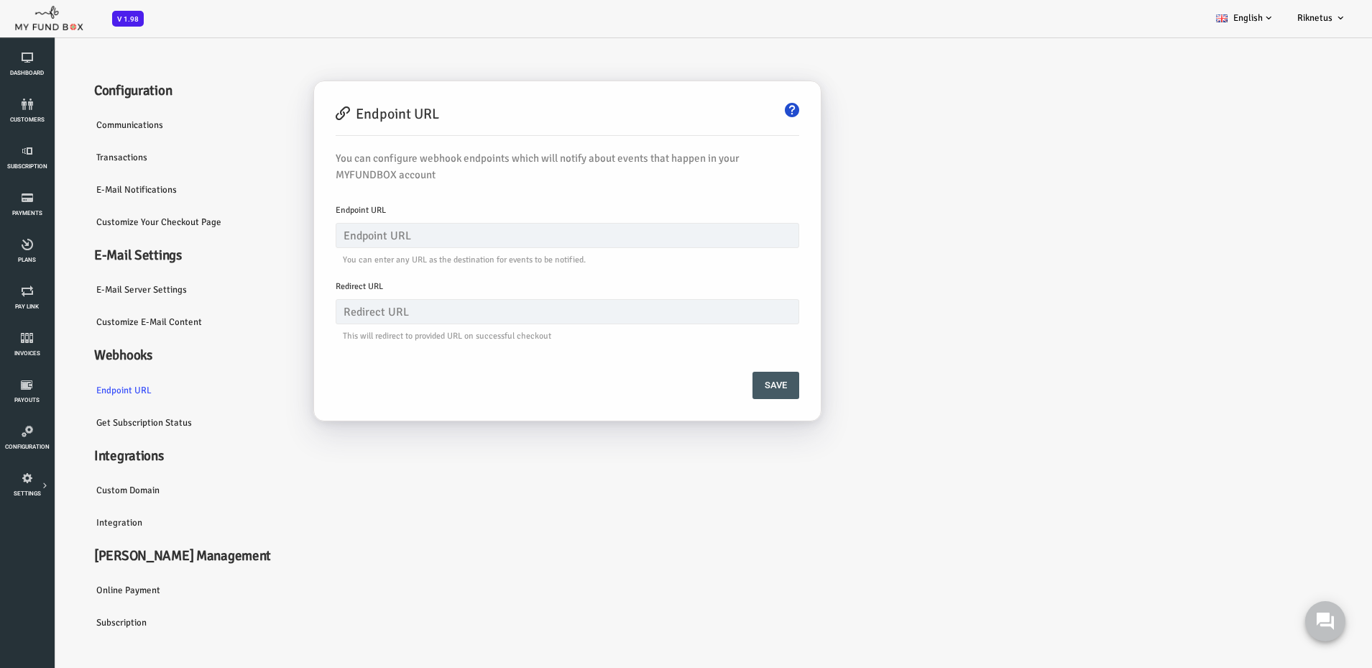
click at [84, 325] on link "Customize E-Mail Content" at bounding box center [137, 322] width 216 height 33
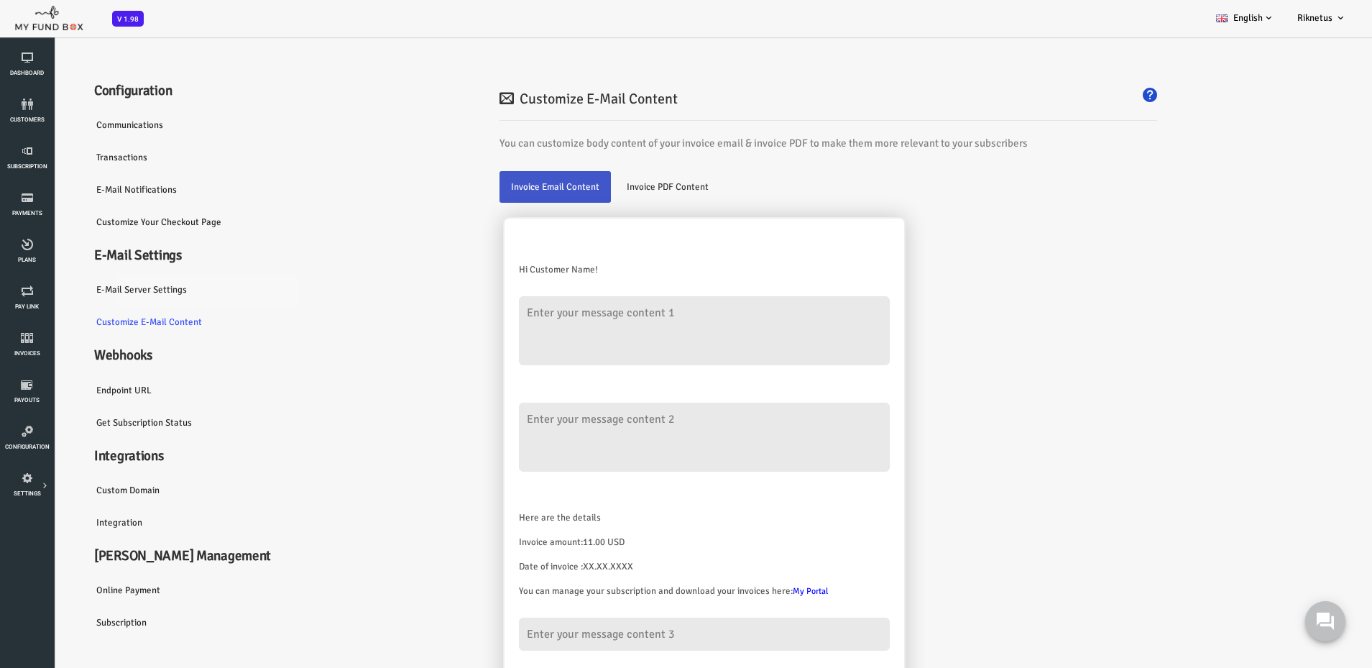
click at [93, 291] on link "E-Mail server settings" at bounding box center [137, 289] width 216 height 33
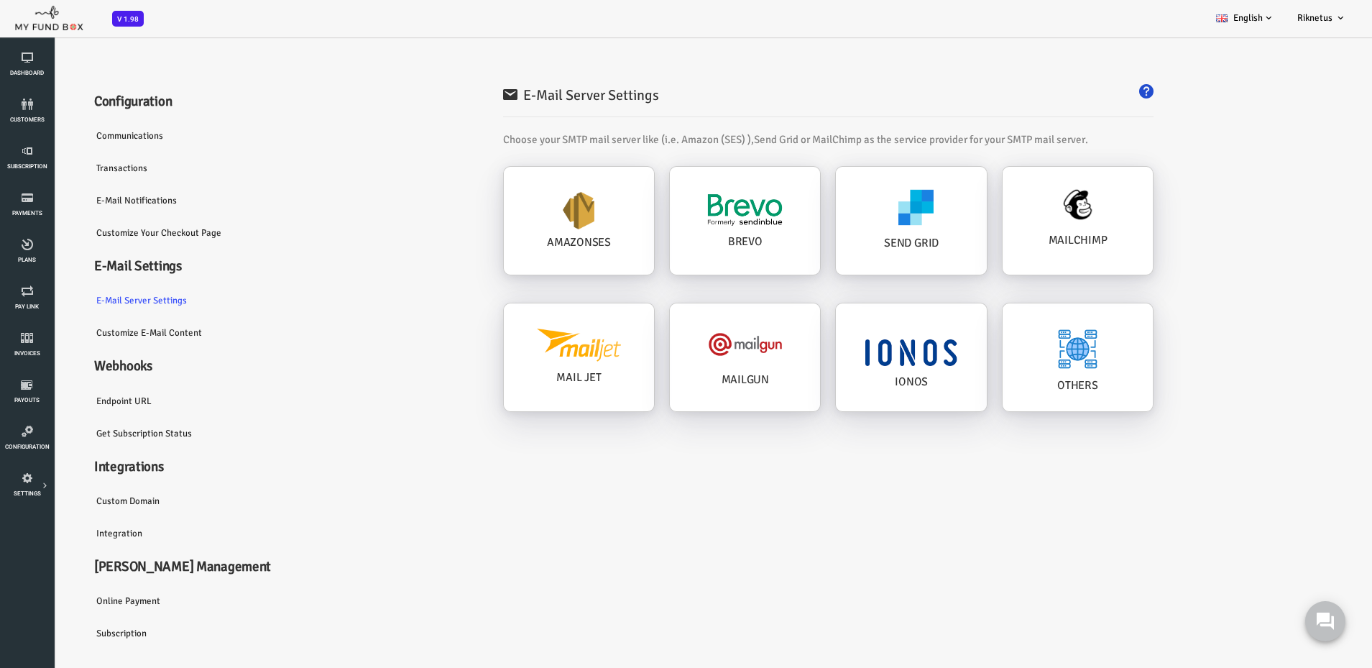
click at [87, 239] on link "Customize Your Checkout Page" at bounding box center [137, 232] width 216 height 33
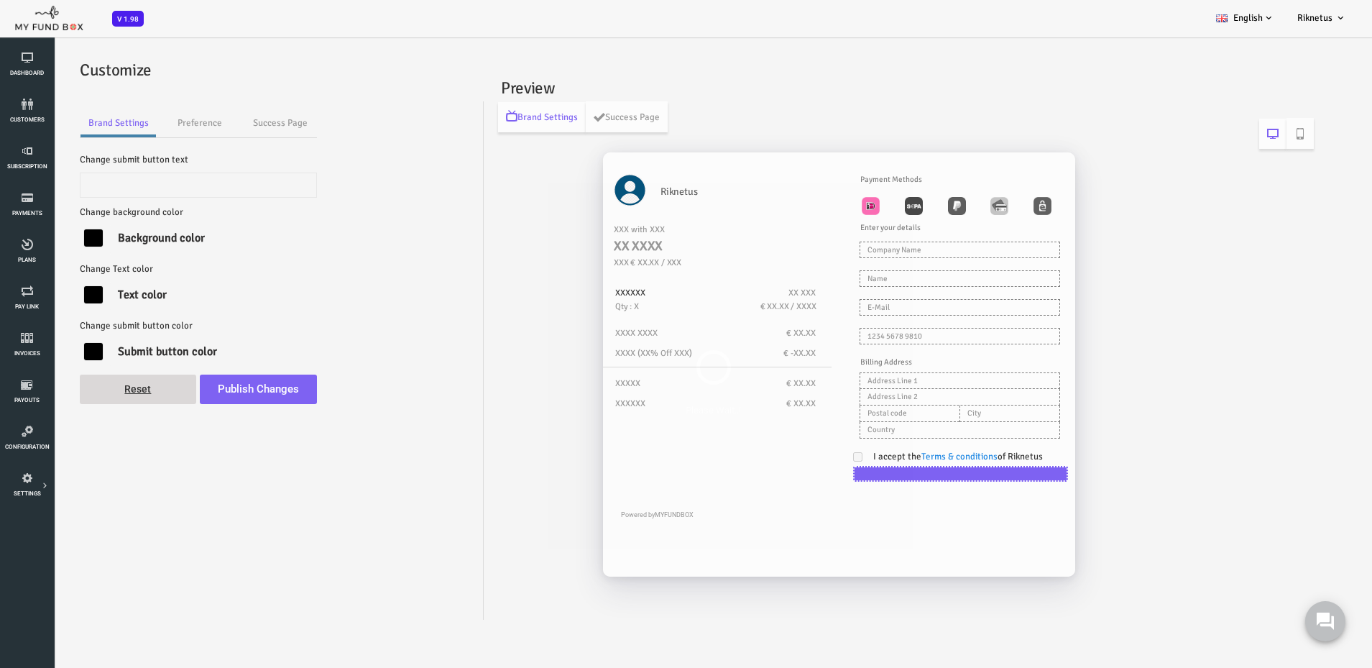
type input "Pay Now"
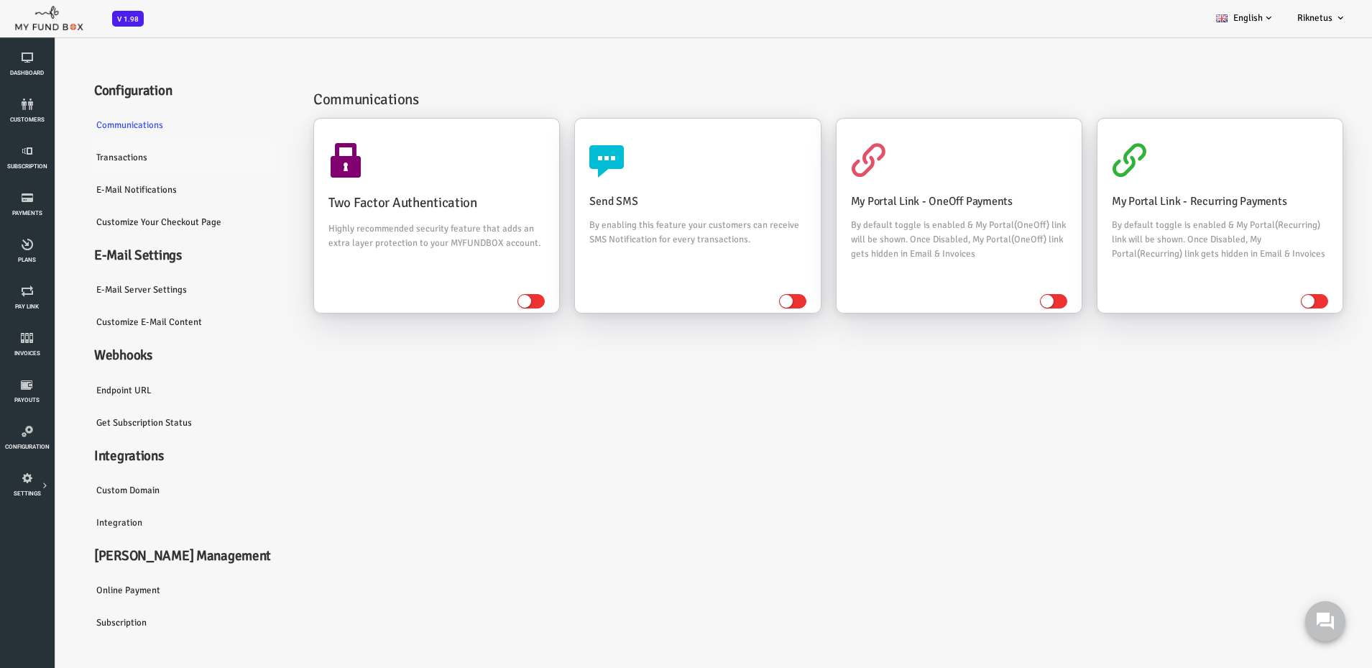
click at [68, 155] on link "Transactions" at bounding box center [137, 157] width 216 height 33
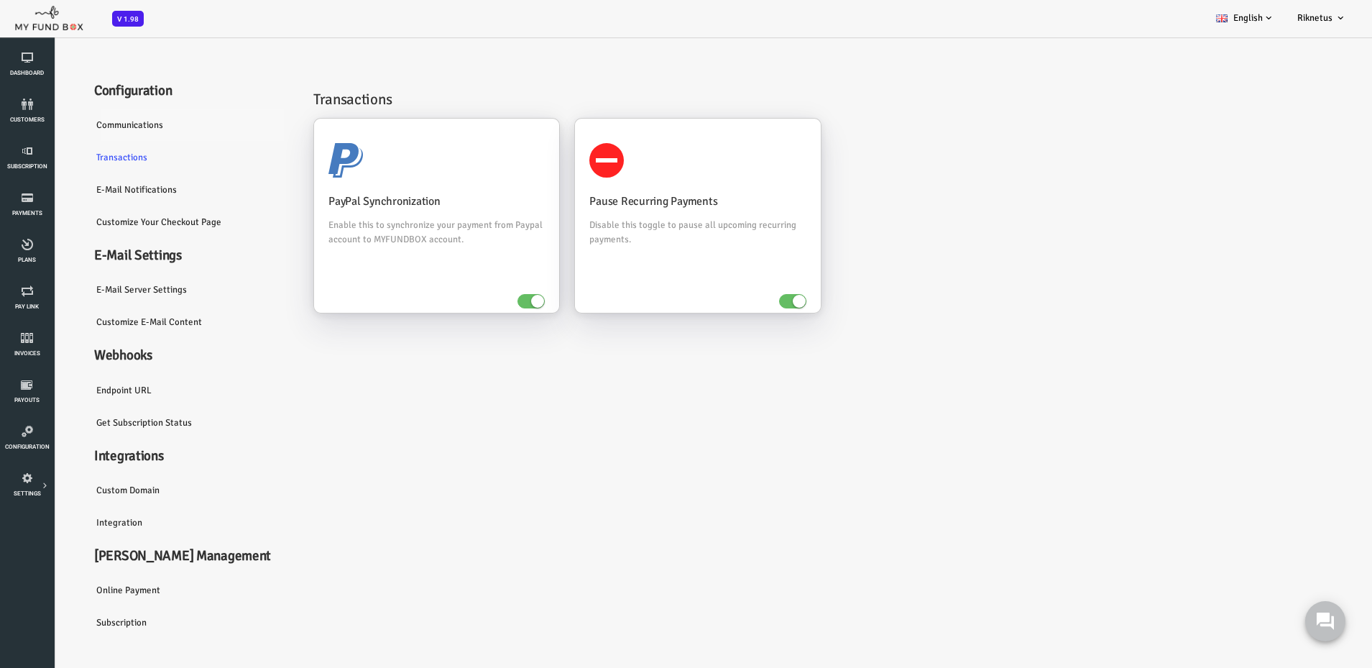
click at [78, 122] on link "Communications" at bounding box center [137, 125] width 216 height 33
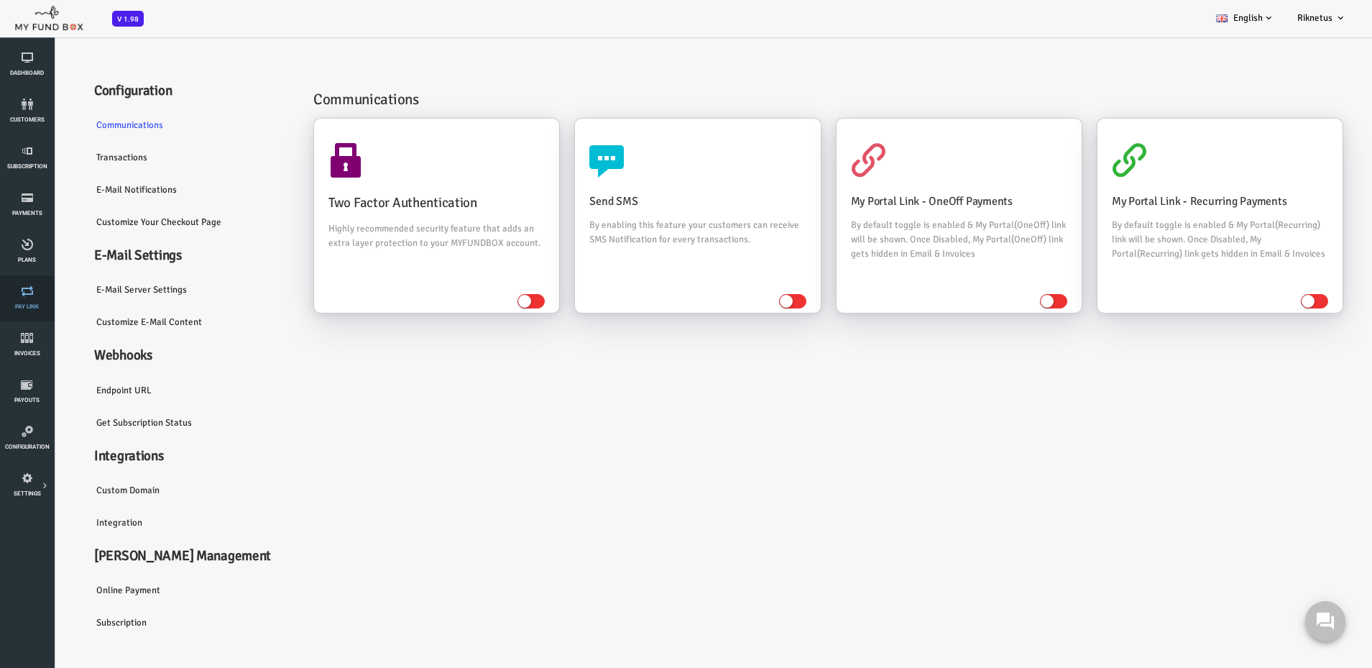
click at [0, 0] on span "Pay Link" at bounding box center [0, 0] width 0 height 0
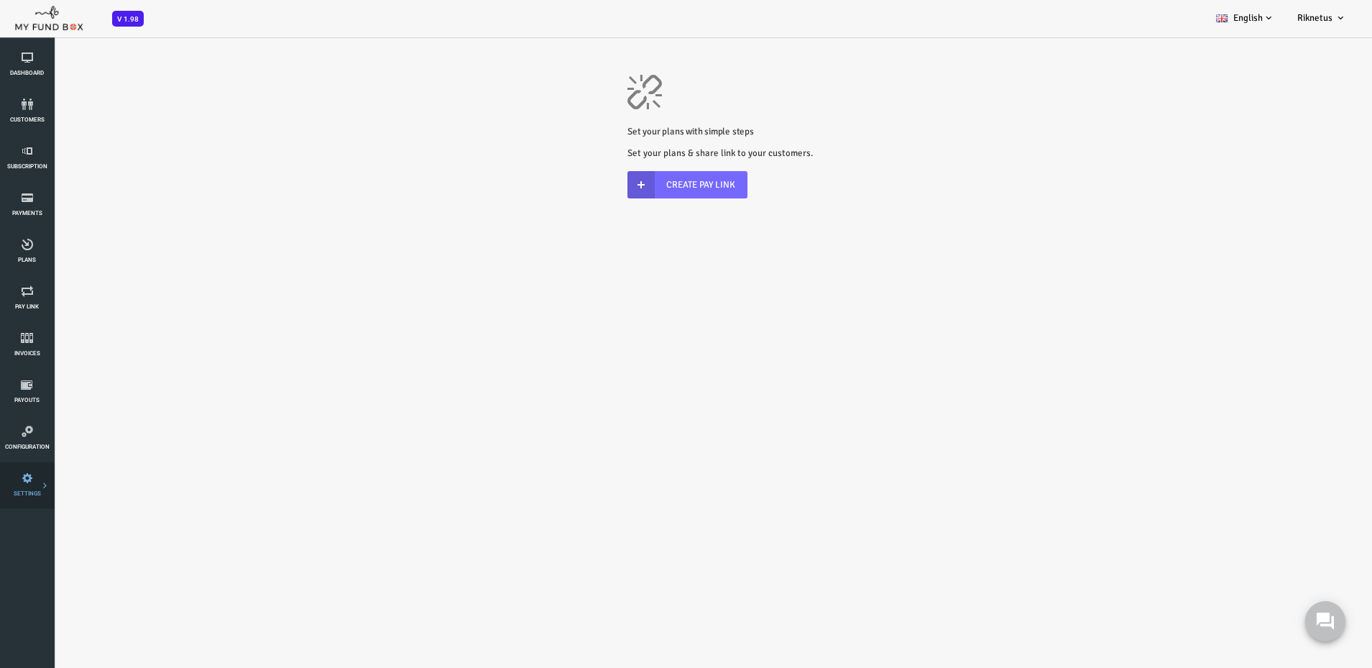
click at [29, 485] on link "SETTINGS" at bounding box center [26, 485] width 45 height 46
click at [27, 162] on link "Subscription" at bounding box center [26, 158] width 45 height 46
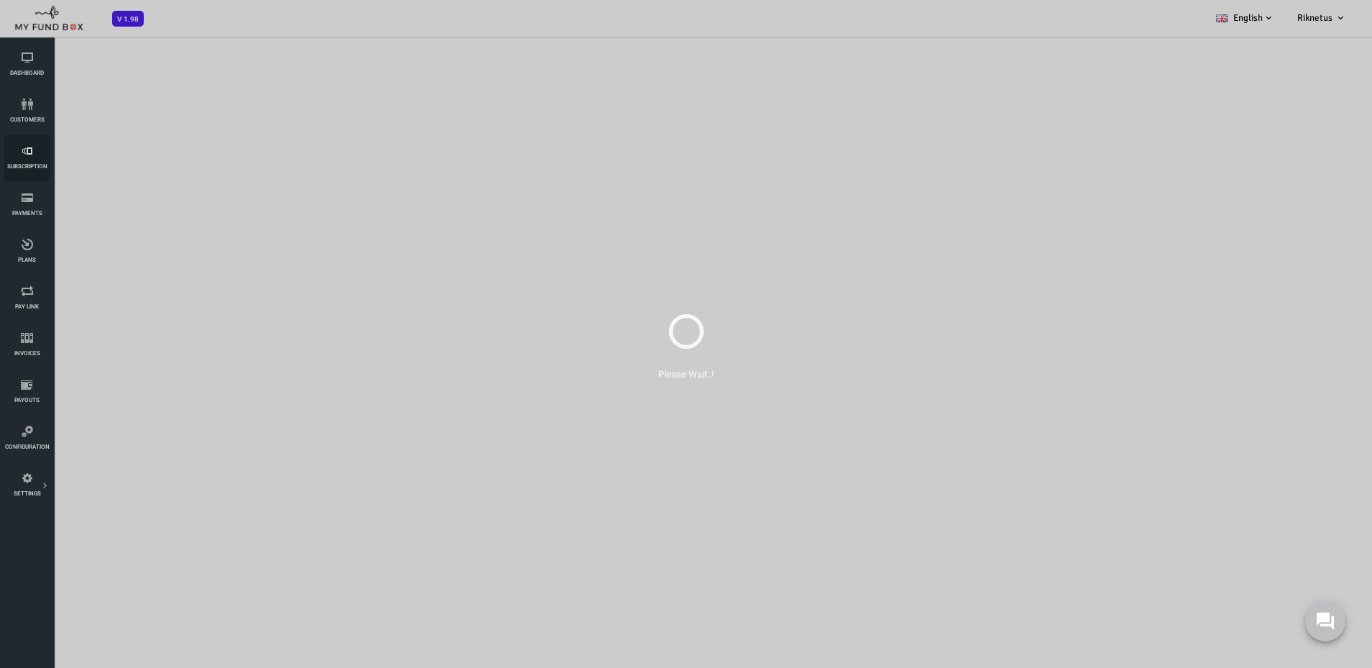
select select "100"
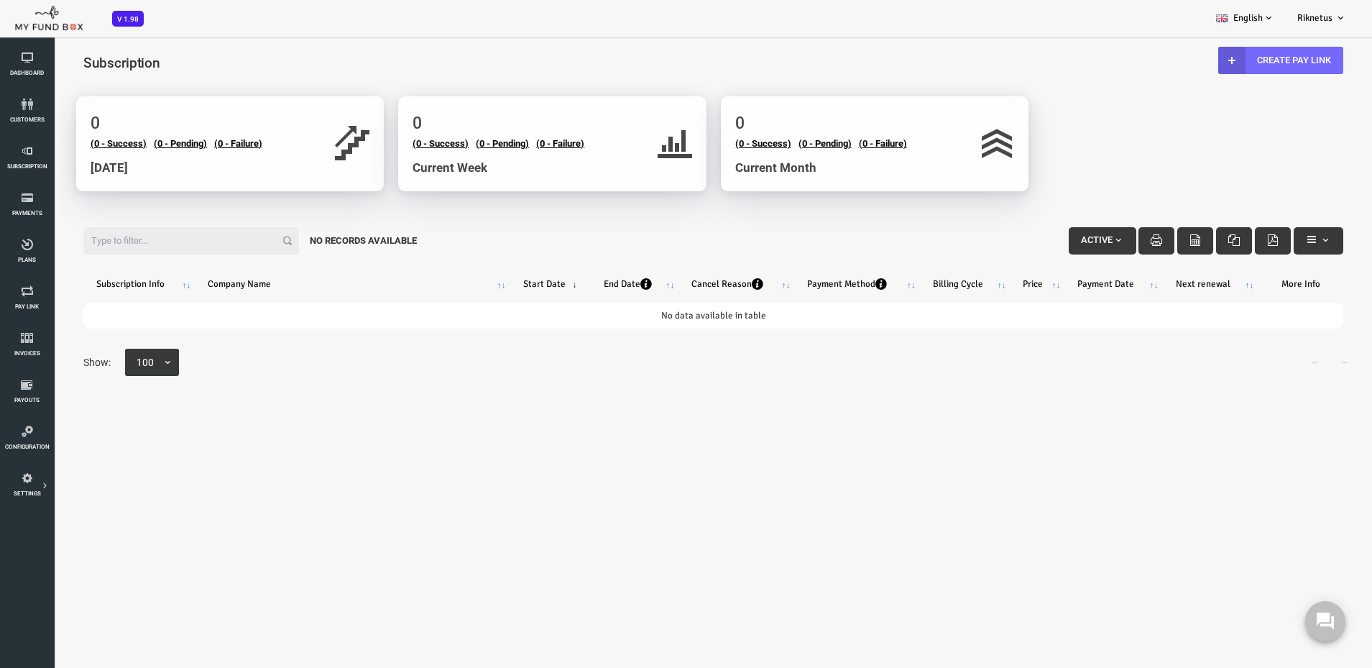
click at [210, 369] on div "← → Show: 10 25 50 100 100" at bounding box center [658, 370] width 1289 height 43
